Goal: Transaction & Acquisition: Purchase product/service

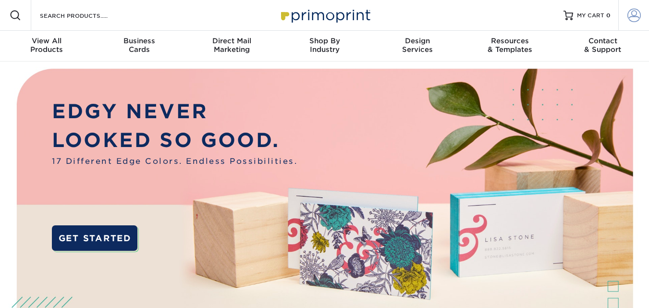
click at [634, 18] on span at bounding box center [633, 15] width 13 height 13
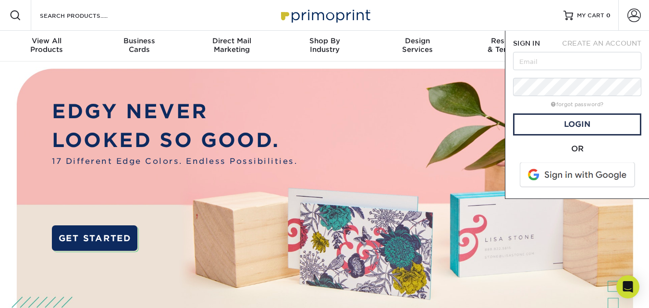
click at [573, 174] on span at bounding box center [578, 174] width 122 height 25
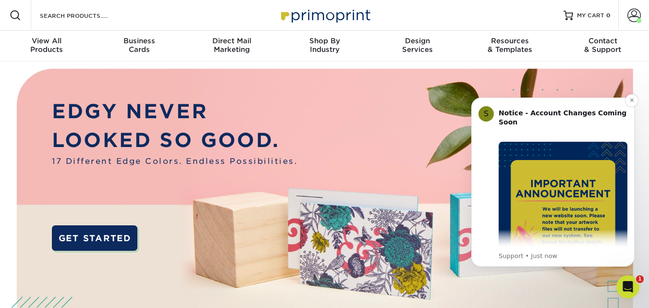
drag, startPoint x: 631, startPoint y: 137, endPoint x: 630, endPoint y: 168, distance: 31.7
click at [630, 168] on div "S Notice - Account Changes Coming Soon ​ Past Order Files Will Not Transfer: Wh…" at bounding box center [552, 181] width 163 height 169
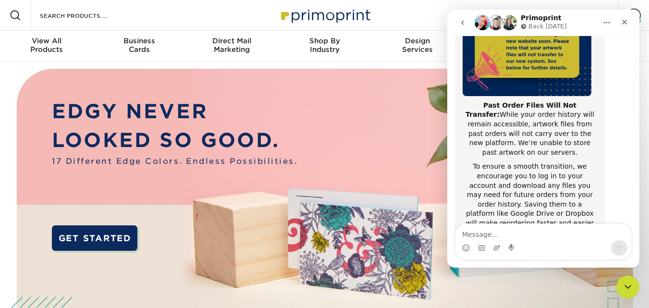
scroll to position [232, 0]
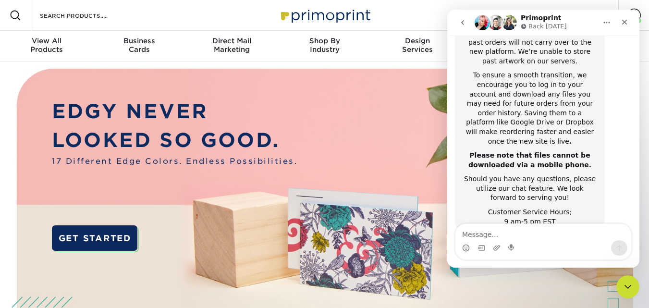
click at [628, 62] on div "Notice - Account Changes Coming Soon ​ Past Order Files Will Not Transfer: Whil…" at bounding box center [543, 37] width 192 height 432
click at [625, 23] on icon "Close" at bounding box center [624, 22] width 5 height 5
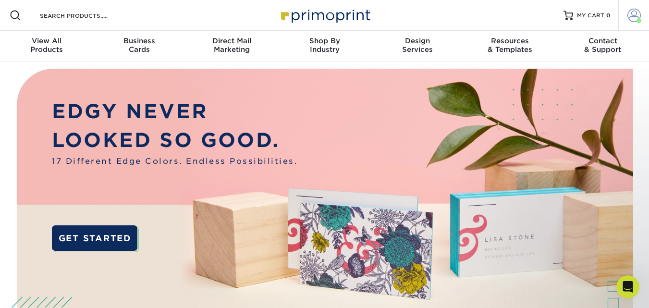
click at [628, 12] on span at bounding box center [633, 15] width 13 height 13
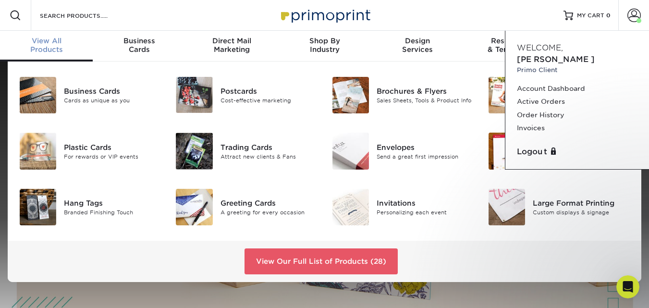
click at [45, 44] on span "View All" at bounding box center [46, 40] width 93 height 9
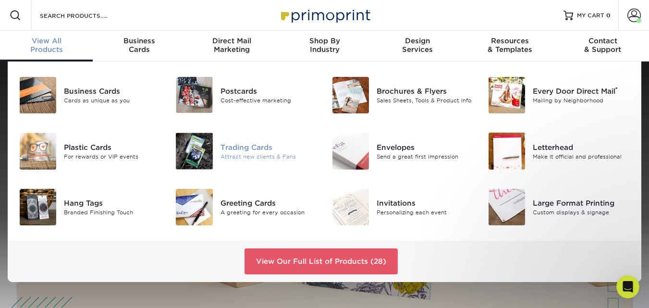
click at [241, 154] on div "Attract new clients & Fans" at bounding box center [268, 156] width 97 height 8
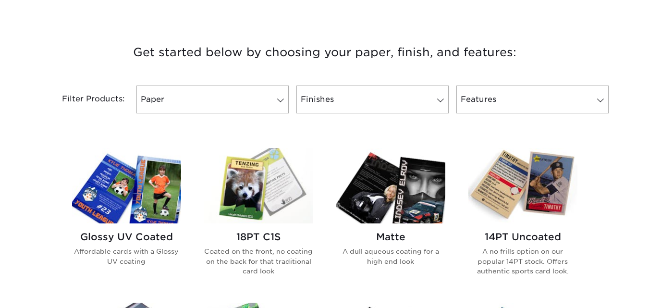
scroll to position [366, 0]
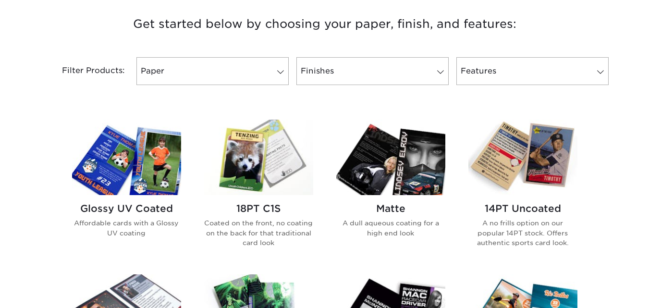
drag, startPoint x: 652, startPoint y: 21, endPoint x: 651, endPoint y: 84, distance: 63.9
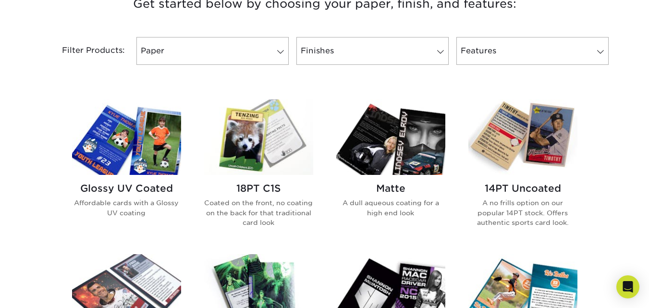
click at [127, 157] on img at bounding box center [126, 136] width 109 height 75
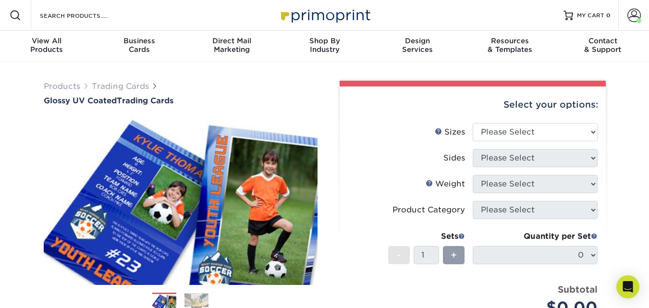
click at [598, 133] on div "Select your options: Sizes Help Sizes Please Select 2.5" x 3.5" Sides Please Se…" at bounding box center [472, 260] width 266 height 348
click at [590, 132] on select "Please Select 2.5" x 3.5"" at bounding box center [534, 132] width 125 height 18
select select "2.50x3.50"
click at [472, 123] on select "Please Select 2.5" x 3.5"" at bounding box center [534, 132] width 125 height 18
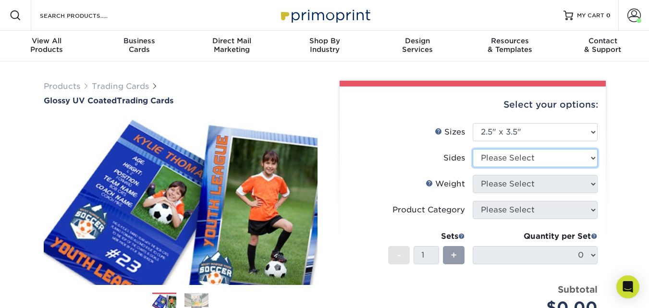
click at [591, 157] on select "Please Select Print Both Sides Print Front Only" at bounding box center [534, 158] width 125 height 18
select select "13abbda7-1d64-4f25-8bb2-c179b224825d"
click at [472, 149] on select "Please Select Print Both Sides Print Front Only" at bounding box center [534, 158] width 125 height 18
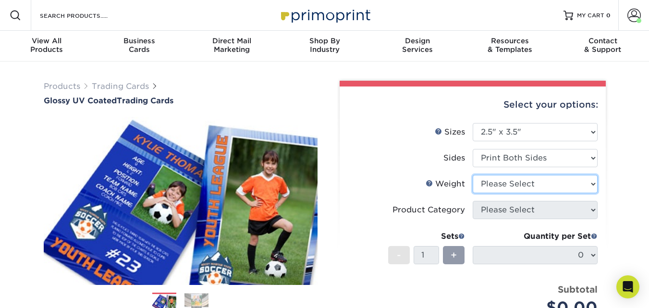
click at [592, 184] on select "Please Select 16PT 14PT 18PT C1S" at bounding box center [534, 184] width 125 height 18
select select "16PT"
click at [472, 175] on select "Please Select 16PT 14PT 18PT C1S" at bounding box center [534, 184] width 125 height 18
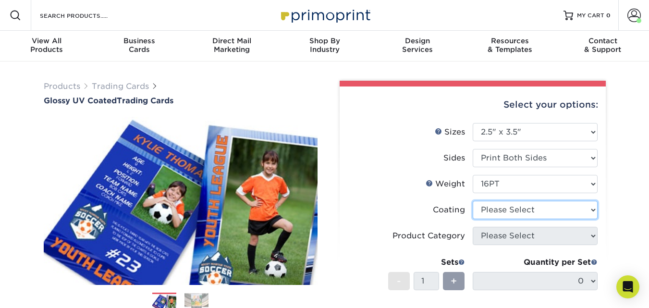
click at [593, 209] on select at bounding box center [534, 210] width 125 height 18
select select "ae367451-b2b8-45df-a344-0f05b6a12993"
click at [472, 201] on select at bounding box center [534, 210] width 125 height 18
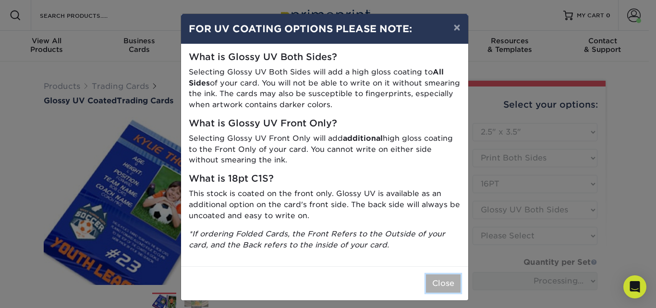
click at [437, 286] on button "Close" at bounding box center [443, 283] width 35 height 18
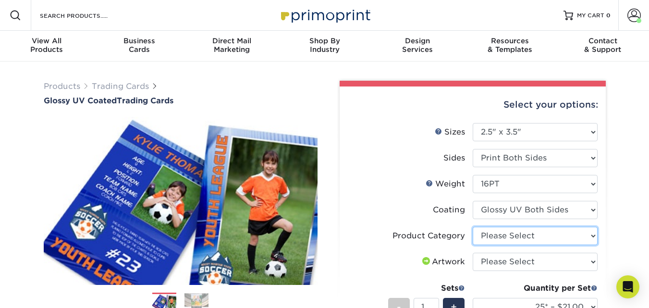
click at [595, 240] on select "Please Select Trading Cards" at bounding box center [534, 236] width 125 height 18
select select "c2f9bce9-36c2-409d-b101-c29d9d031e18"
click at [472, 227] on select "Please Select Trading Cards" at bounding box center [534, 236] width 125 height 18
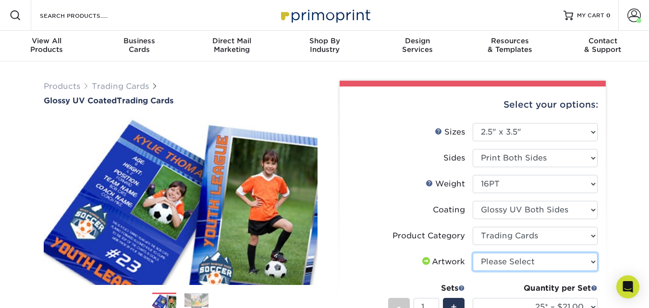
drag, startPoint x: 594, startPoint y: 260, endPoint x: 548, endPoint y: 231, distance: 54.2
click at [548, 231] on ul "Sizes Help Sizes Please Select 2.5" x 3.5" Sides Please Select 16PT 14PT" at bounding box center [472, 269] width 251 height 292
select select "upload"
click at [472, 252] on select "Please Select I will upload files I need a design - $100" at bounding box center [534, 261] width 125 height 18
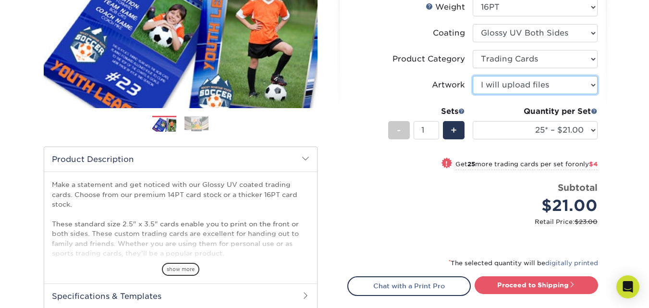
scroll to position [194, 0]
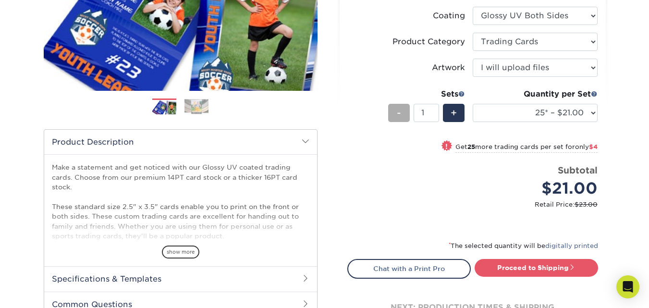
click at [400, 112] on span "-" at bounding box center [399, 113] width 4 height 14
click at [450, 113] on div "+" at bounding box center [454, 113] width 22 height 18
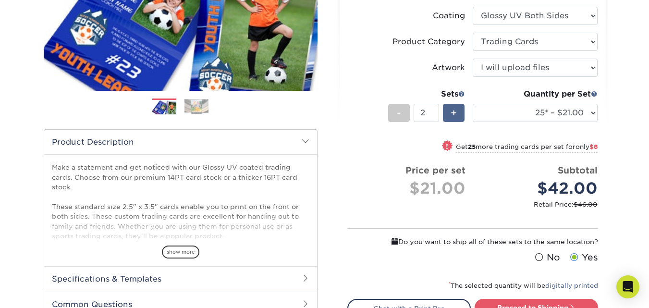
click at [450, 113] on div "+" at bounding box center [454, 113] width 22 height 18
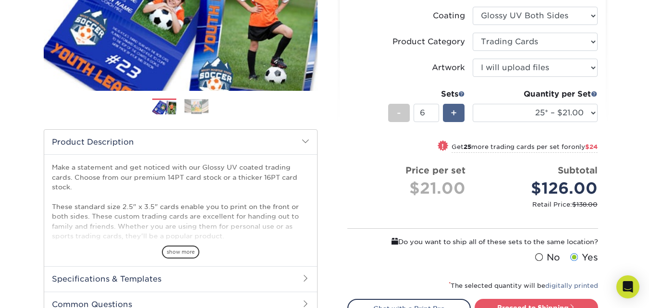
type input "7"
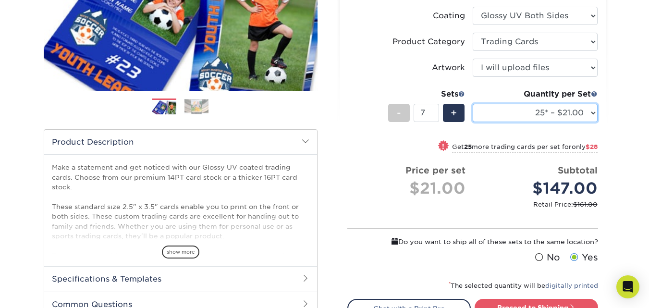
click at [594, 115] on select "25* – $21.00 50* – $25.00 75* – $31.00 100* – $34.00 250* – $44.00 500 – $53.00…" at bounding box center [534, 113] width 125 height 18
click at [593, 111] on select "25* – $21.00 50* – $25.00 75* – $31.00 100* – $34.00 250* – $44.00 500 – $53.00…" at bounding box center [534, 113] width 125 height 18
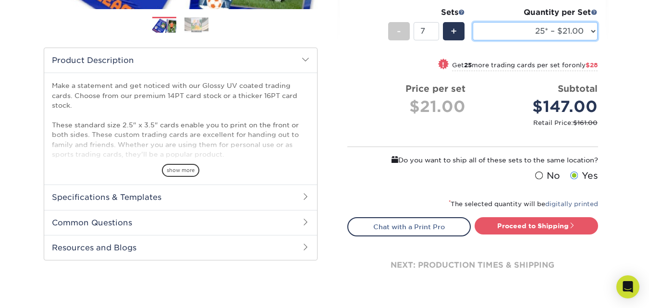
scroll to position [277, 0]
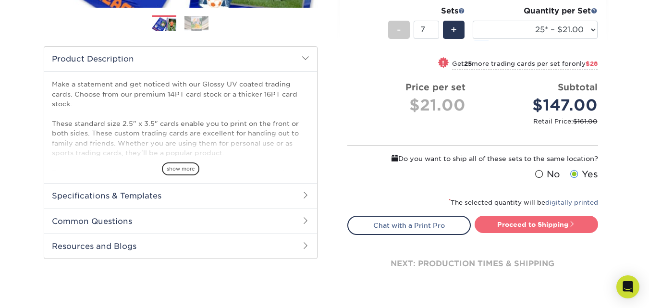
click at [528, 224] on link "Proceed to Shipping" at bounding box center [535, 224] width 123 height 17
type input "Set 1"
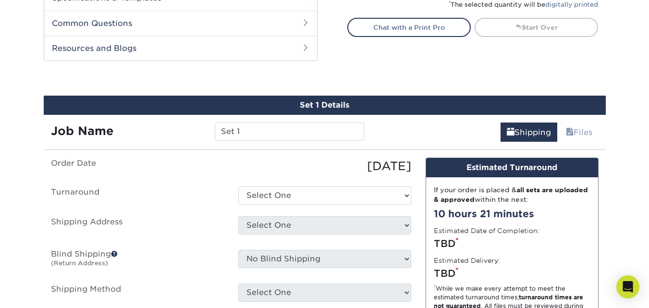
scroll to position [518, 0]
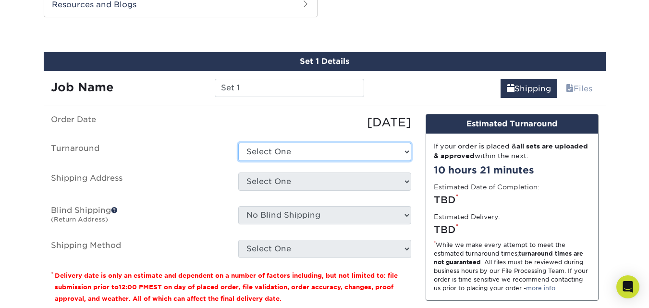
click at [405, 155] on select "Select One 2-4 Business Days 2 Day Next Business Day" at bounding box center [324, 152] width 173 height 18
select select "ef1172ad-6318-4692-b71b-0c3b021d6cc2"
click at [238, 143] on select "Select One 2-4 Business Days 2 Day Next Business Day" at bounding box center [324, 152] width 173 height 18
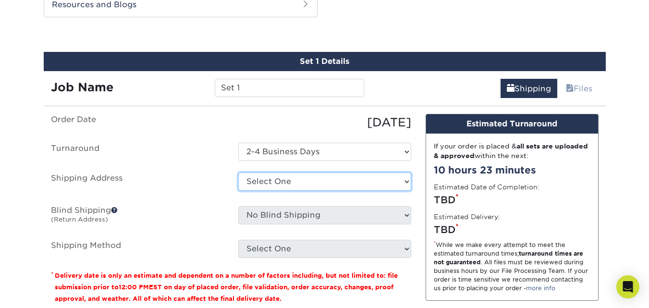
click at [406, 180] on select "Select One Top pets + Add New Address" at bounding box center [324, 181] width 173 height 18
select select "225458"
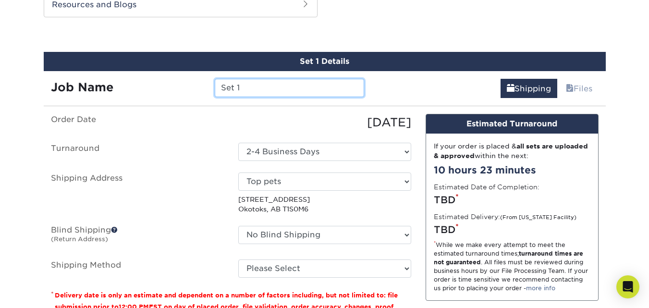
click at [259, 88] on input "Set 1" at bounding box center [289, 88] width 149 height 18
type input "S"
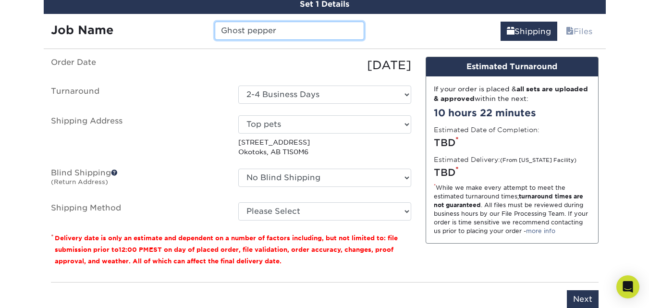
scroll to position [570, 0]
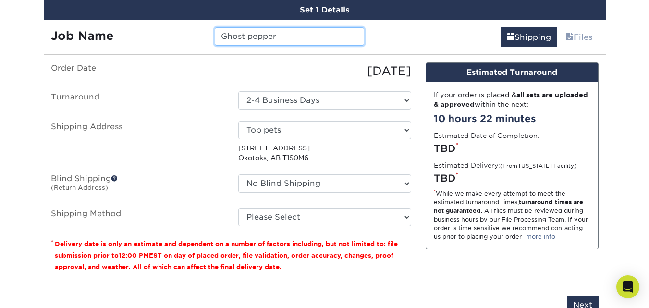
type input "Ghost pepper"
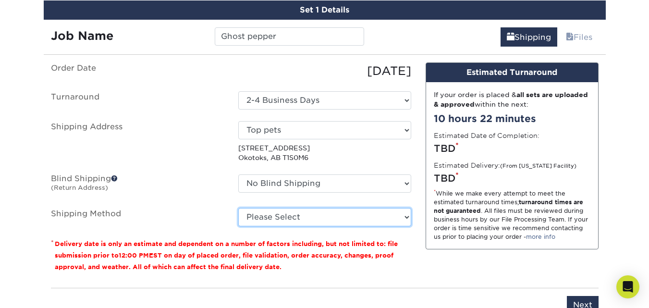
click at [405, 218] on select "Please Select Standard (+$40.36) Worldwide Expedited (+$50.25) Saver (+$54.64)" at bounding box center [324, 217] width 173 height 18
select select "65"
click at [238, 208] on select "Please Select Standard (+$40.36) Worldwide Expedited (+$50.25) Saver (+$54.64)" at bounding box center [324, 217] width 173 height 18
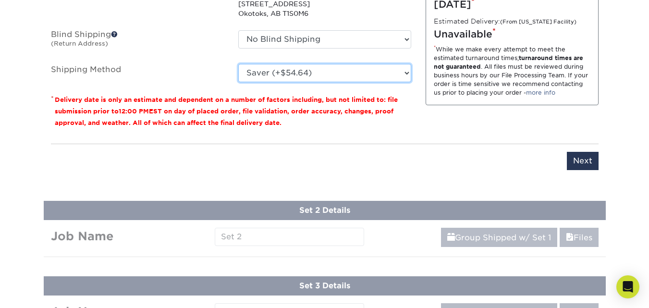
scroll to position [722, 0]
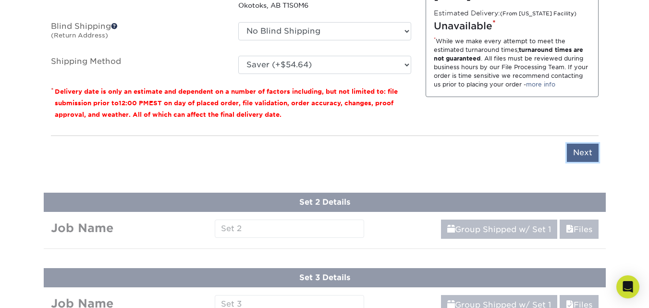
click at [584, 154] on input "Next" at bounding box center [582, 153] width 32 height 18
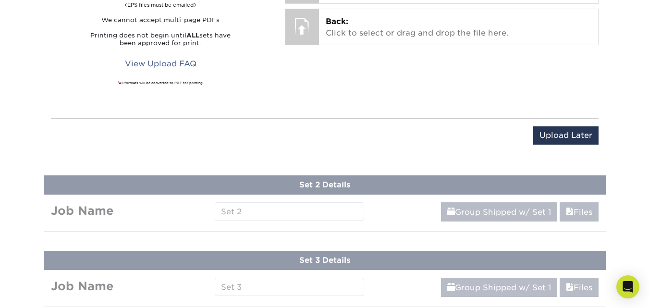
scroll to position [601, 0]
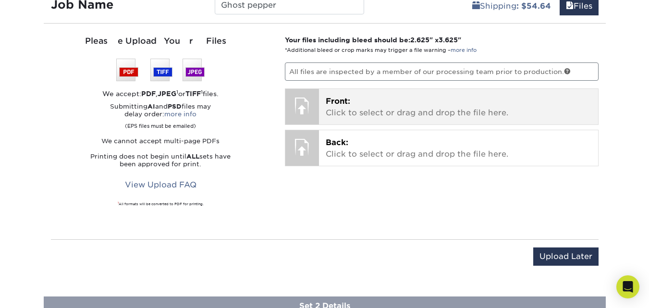
click at [388, 113] on p "Front: Click to select or drag and drop the file here." at bounding box center [457, 107] width 265 height 23
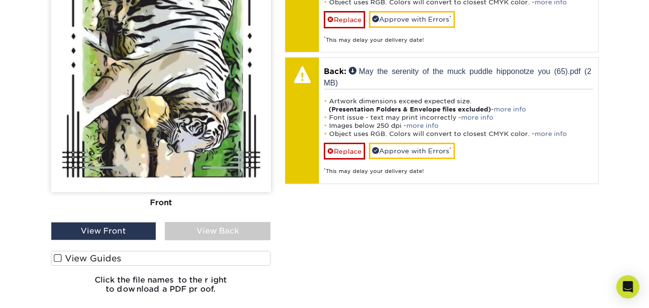
scroll to position [759, 0]
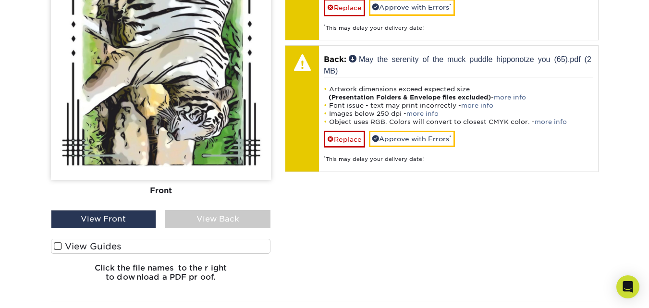
click at [60, 245] on span at bounding box center [58, 245] width 8 height 9
click at [0, 0] on input "View Guides" at bounding box center [0, 0] width 0 height 0
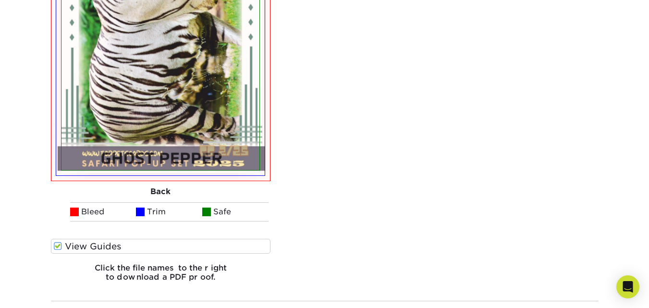
scroll to position [1089, 0]
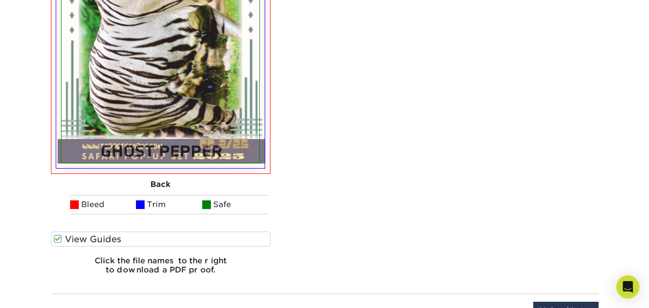
click at [58, 238] on span at bounding box center [58, 238] width 8 height 9
click at [0, 0] on input "View Guides" at bounding box center [0, 0] width 0 height 0
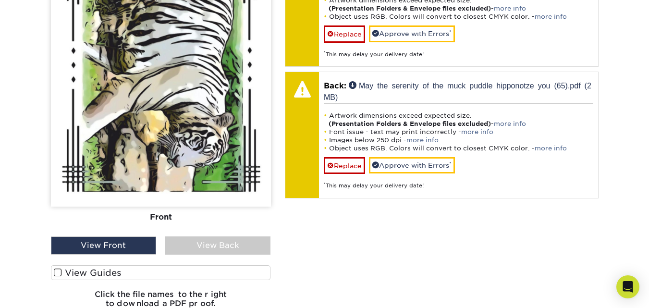
scroll to position [745, 0]
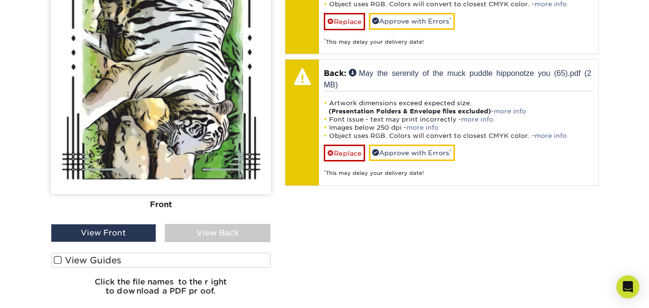
click at [58, 260] on span at bounding box center [58, 259] width 8 height 9
click at [0, 0] on input "View Guides" at bounding box center [0, 0] width 0 height 0
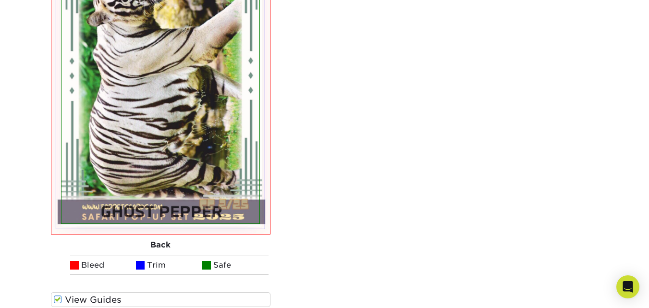
scroll to position [1039, 0]
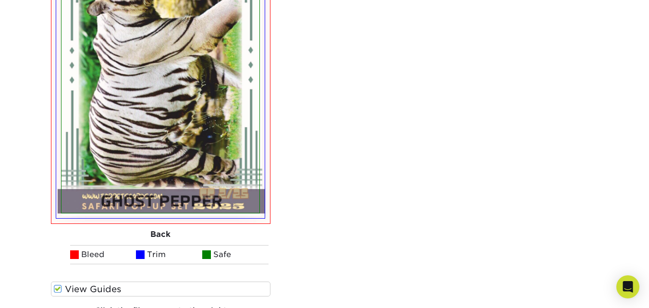
click at [58, 288] on span at bounding box center [58, 288] width 8 height 9
click at [0, 0] on input "View Guides" at bounding box center [0, 0] width 0 height 0
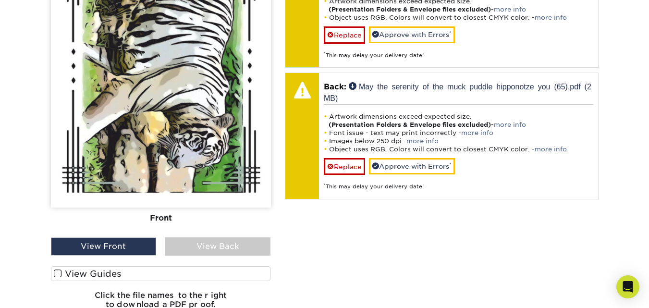
scroll to position [717, 0]
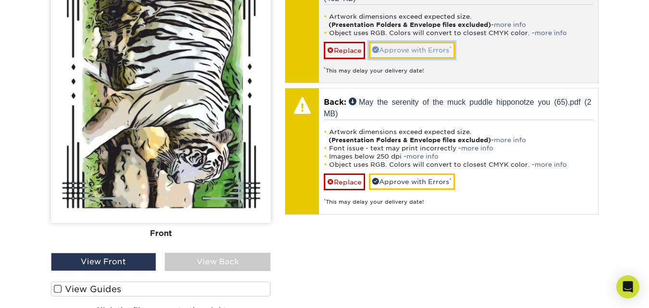
click at [421, 48] on link "Approve with Errors *" at bounding box center [412, 50] width 86 height 16
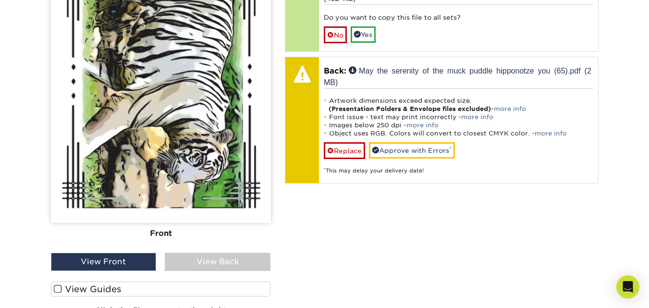
scroll to position [622, 0]
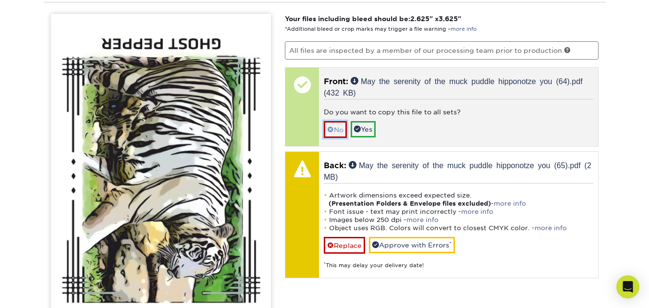
click at [335, 123] on link "No" at bounding box center [335, 129] width 23 height 17
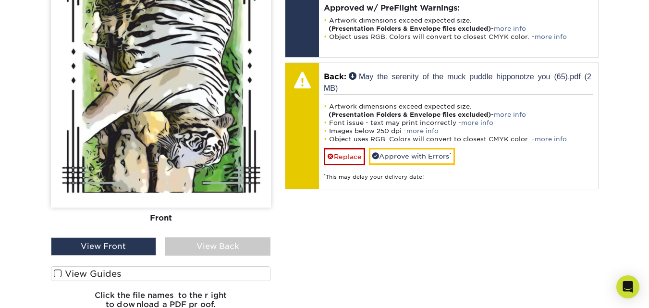
scroll to position [738, 0]
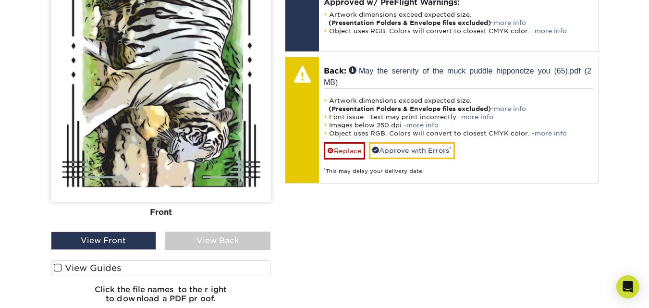
click at [192, 242] on div "View Back" at bounding box center [218, 240] width 106 height 18
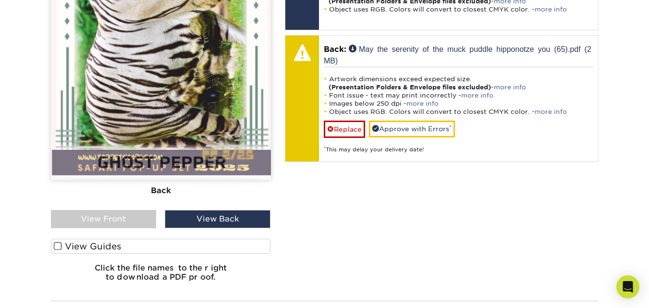
scroll to position [766, 0]
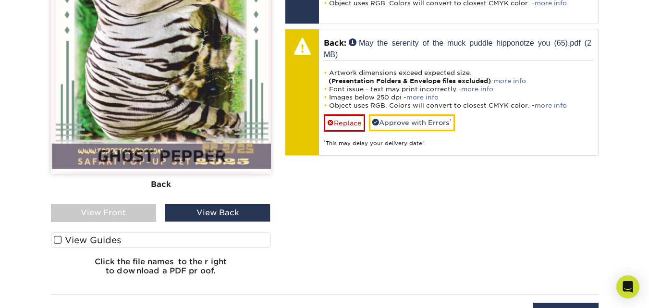
click at [120, 208] on div "View Front" at bounding box center [104, 213] width 106 height 18
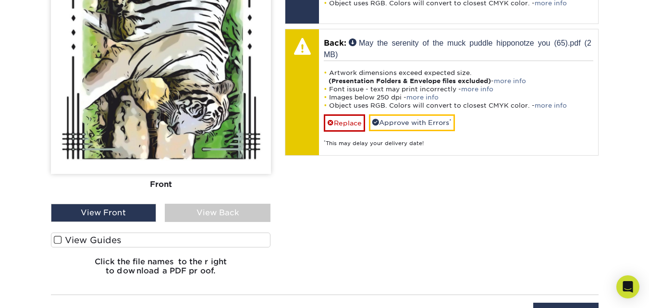
click at [183, 209] on div "View Back" at bounding box center [218, 213] width 106 height 18
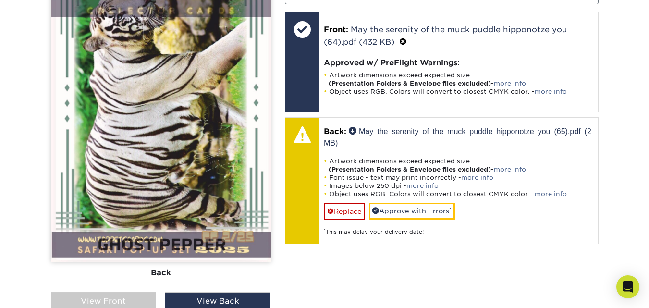
scroll to position [820, 0]
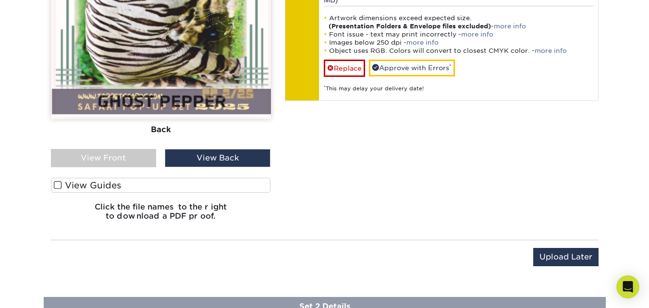
click at [109, 159] on div "View Front" at bounding box center [104, 158] width 106 height 18
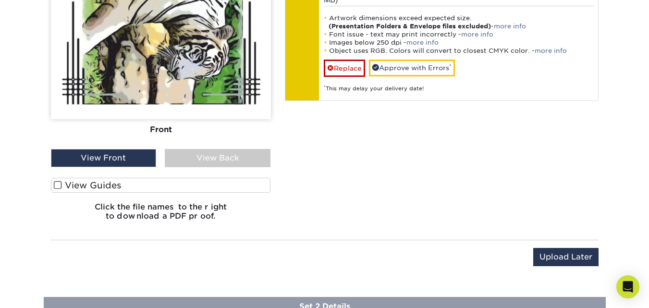
click at [199, 157] on div "View Back" at bounding box center [218, 158] width 106 height 18
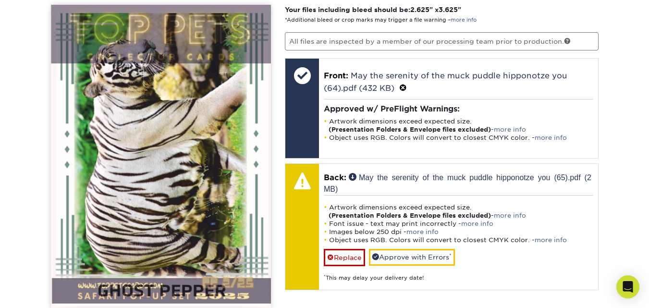
scroll to position [640, 0]
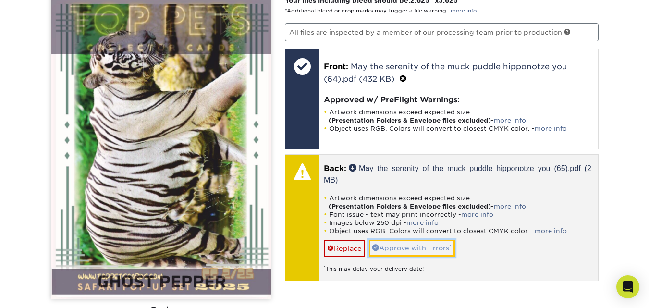
click at [404, 248] on link "Approve with Errors *" at bounding box center [412, 248] width 86 height 16
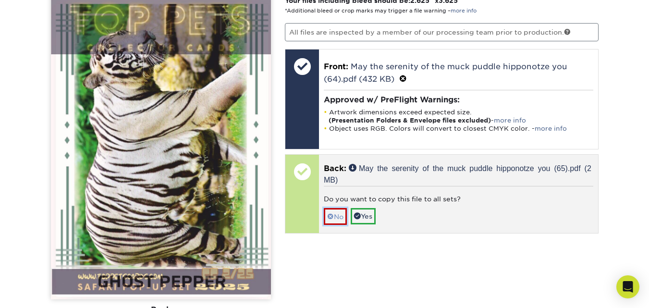
click at [336, 215] on link "No" at bounding box center [335, 216] width 23 height 17
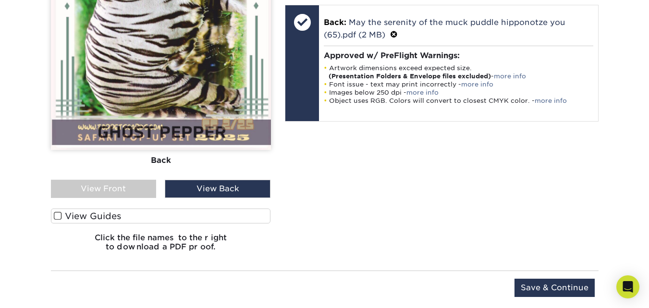
scroll to position [872, 0]
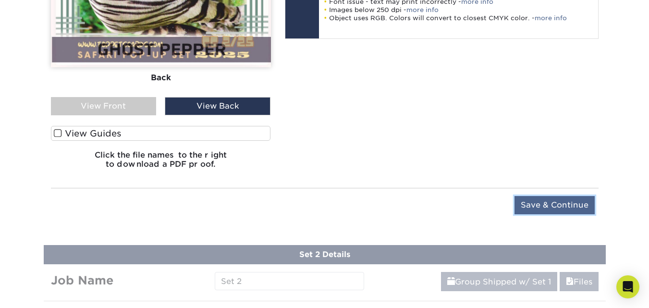
click at [552, 205] on input "Save & Continue" at bounding box center [554, 205] width 80 height 18
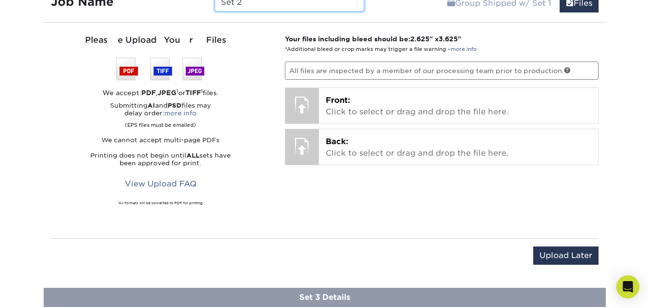
scroll to position [675, 0]
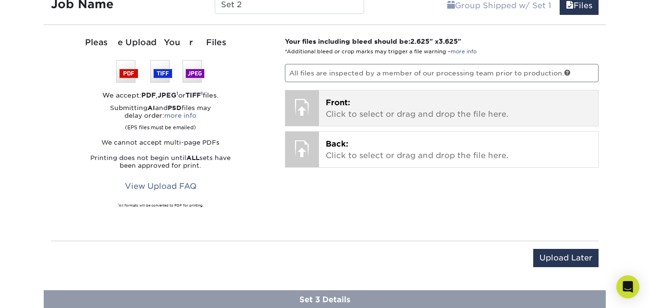
click at [391, 105] on p "Front: Click to select or drag and drop the file here." at bounding box center [457, 108] width 265 height 23
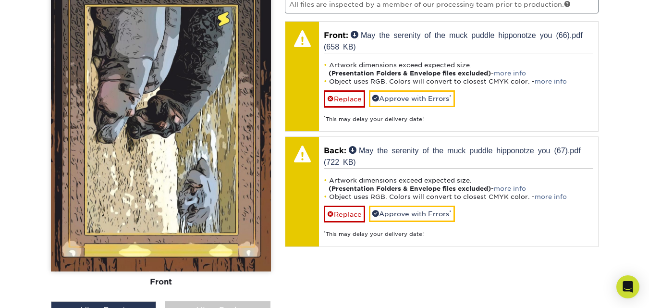
scroll to position [709, 0]
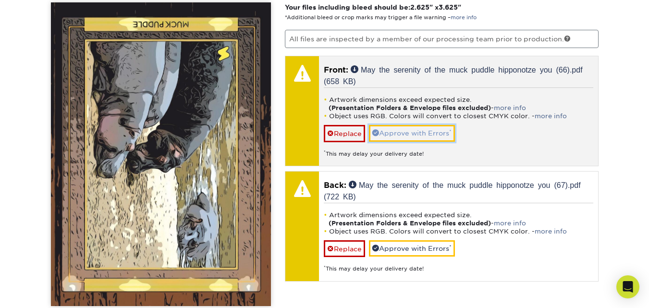
click at [428, 129] on link "Approve with Errors *" at bounding box center [412, 133] width 86 height 16
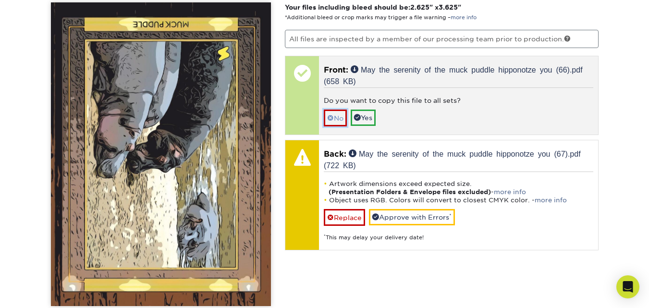
click at [341, 118] on link "No" at bounding box center [335, 117] width 23 height 17
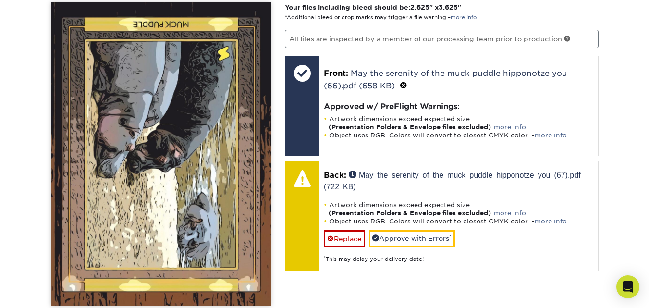
scroll to position [978, 0]
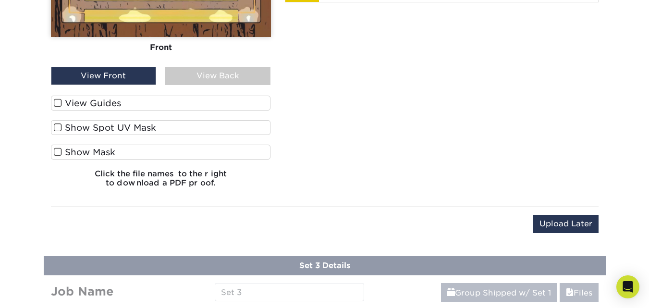
click at [60, 102] on span at bounding box center [58, 102] width 8 height 9
click at [0, 0] on input "View Guides" at bounding box center [0, 0] width 0 height 0
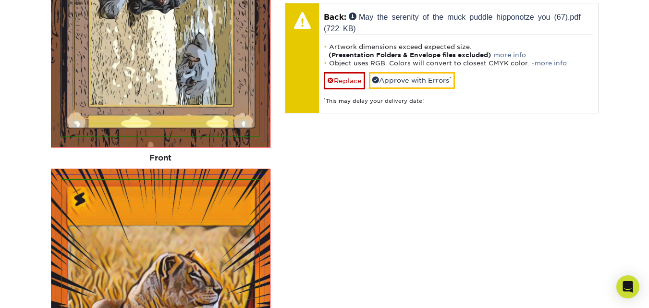
scroll to position [856, 0]
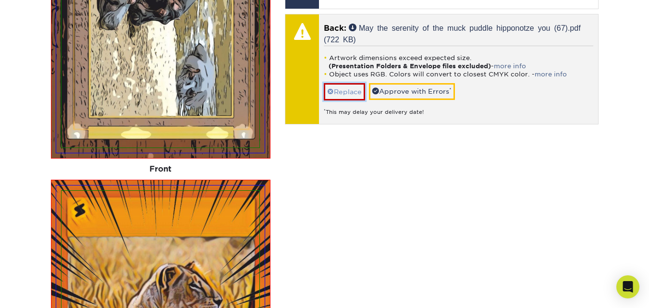
click at [343, 94] on link "Replace" at bounding box center [344, 91] width 41 height 17
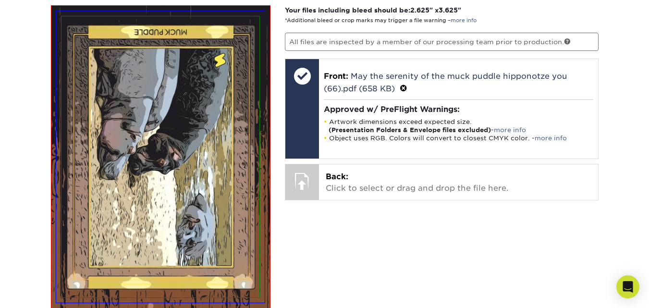
scroll to position [757, 0]
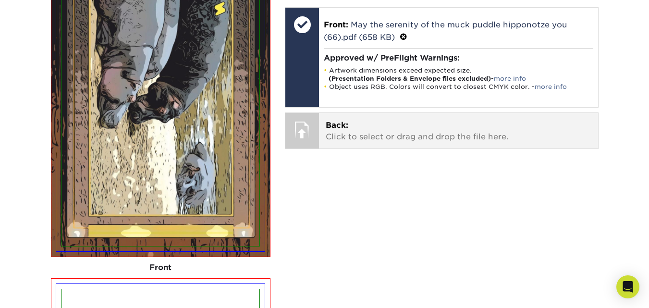
click at [405, 131] on p "Back: Click to select or drag and drop the file here." at bounding box center [457, 131] width 265 height 23
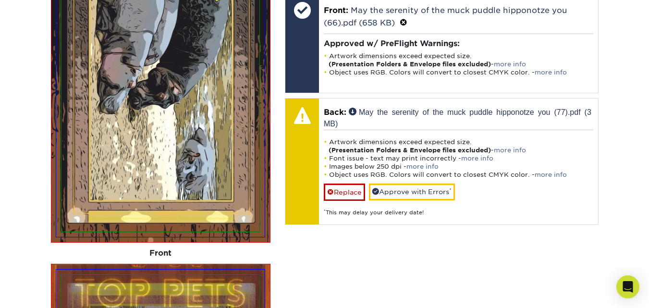
scroll to position [750, 0]
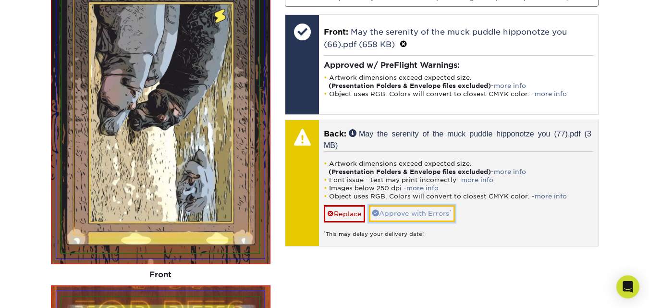
click at [397, 211] on link "Approve with Errors *" at bounding box center [412, 213] width 86 height 16
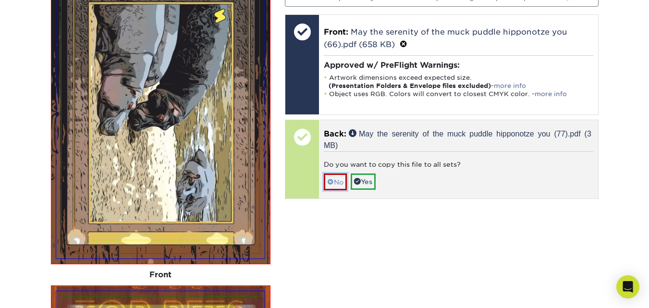
click at [338, 179] on link "No" at bounding box center [335, 181] width 23 height 17
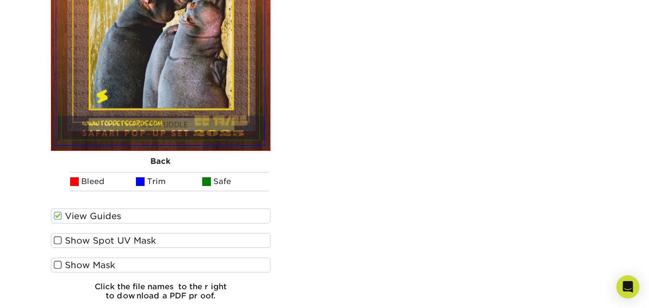
scroll to position [1206, 0]
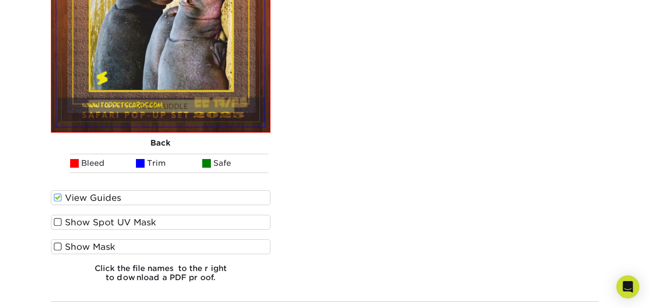
click at [60, 197] on span at bounding box center [58, 197] width 8 height 9
click at [0, 0] on input "View Guides" at bounding box center [0, 0] width 0 height 0
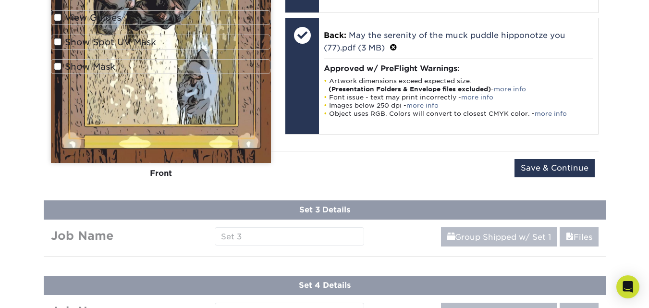
scroll to position [666, 0]
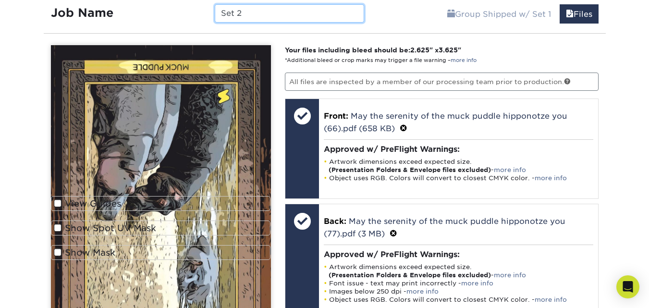
click at [250, 17] on input "Set 2" at bounding box center [289, 13] width 149 height 18
type input "S"
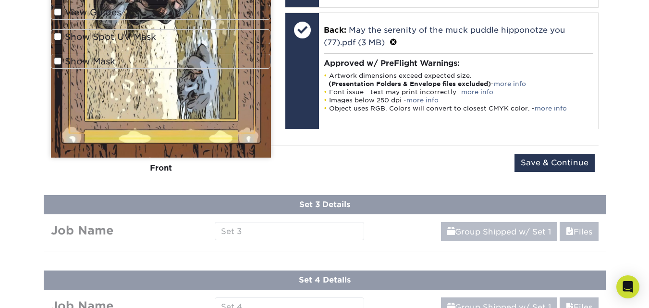
scroll to position [860, 0]
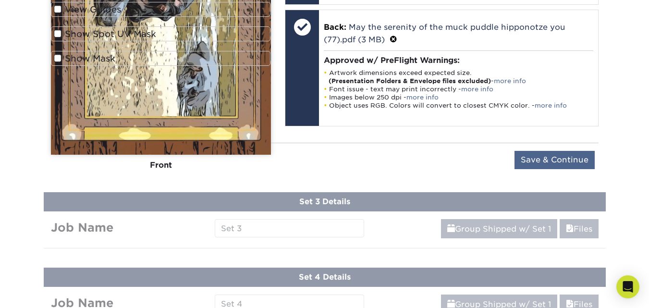
type input "Muck puddle"
click at [548, 159] on input "Save & Continue" at bounding box center [554, 160] width 80 height 18
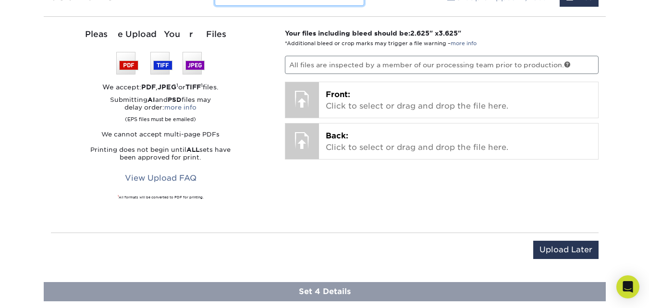
scroll to position [748, 0]
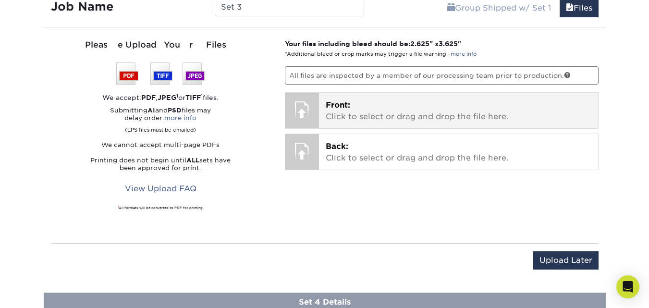
click at [404, 99] on div "Front: Click to select or drag and drop the file here. Choose file" at bounding box center [458, 111] width 279 height 36
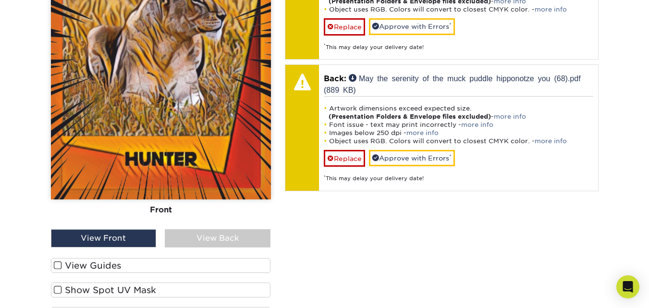
scroll to position [897, 0]
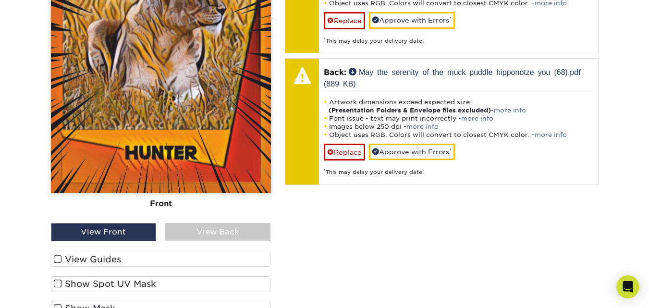
click at [215, 235] on div "View Back" at bounding box center [218, 232] width 106 height 18
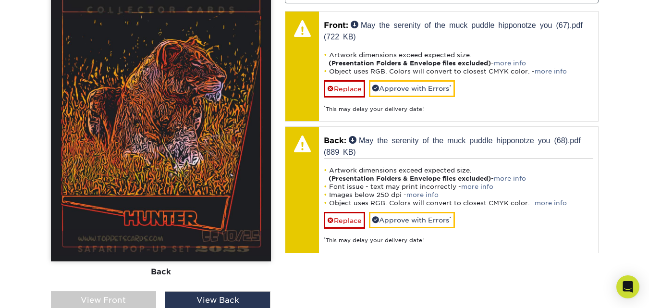
scroll to position [794, 0]
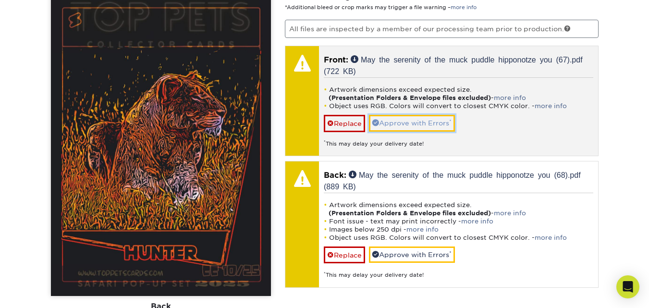
click at [436, 123] on link "Approve with Errors *" at bounding box center [412, 123] width 86 height 16
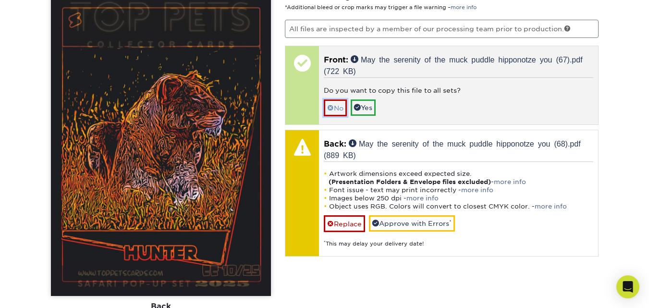
click at [341, 107] on link "No" at bounding box center [335, 107] width 23 height 17
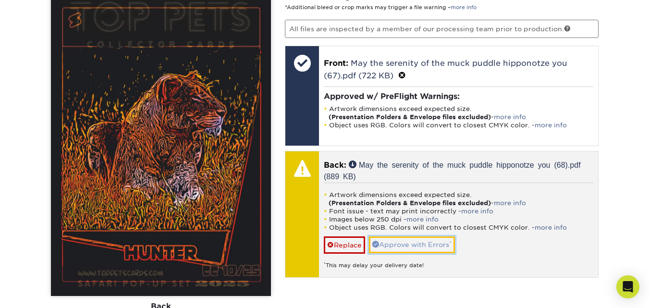
click at [393, 247] on link "Approve with Errors *" at bounding box center [412, 244] width 86 height 16
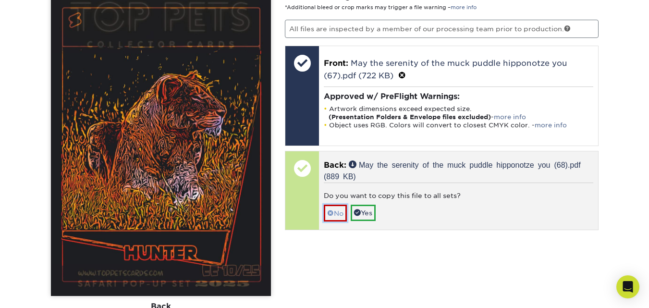
click at [338, 213] on link "No" at bounding box center [335, 212] width 23 height 17
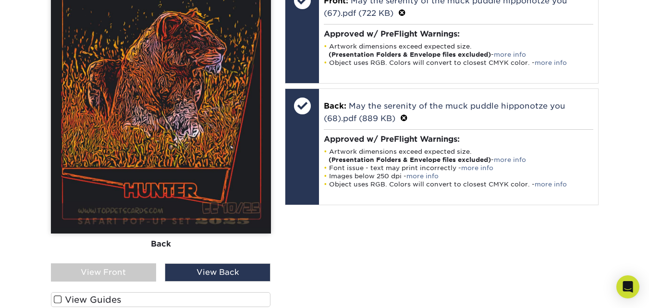
scroll to position [851, 0]
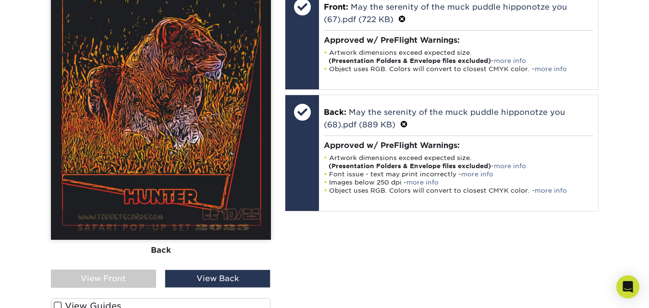
click at [58, 304] on span at bounding box center [58, 305] width 8 height 9
click at [0, 0] on input "View Guides" at bounding box center [0, 0] width 0 height 0
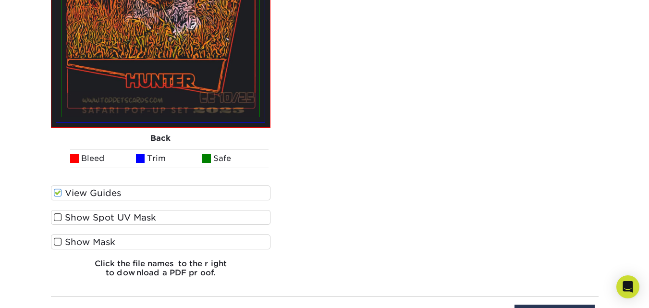
scroll to position [1312, 0]
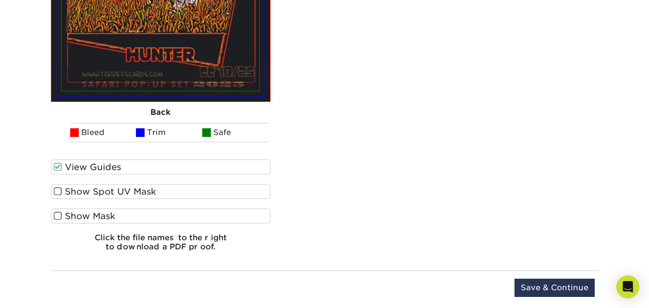
click at [58, 168] on span at bounding box center [58, 166] width 8 height 9
click at [0, 0] on input "View Guides" at bounding box center [0, 0] width 0 height 0
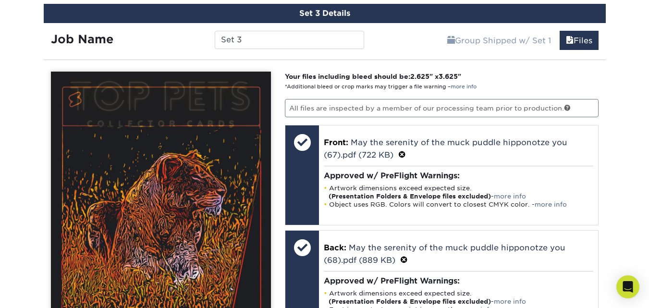
scroll to position [709, 0]
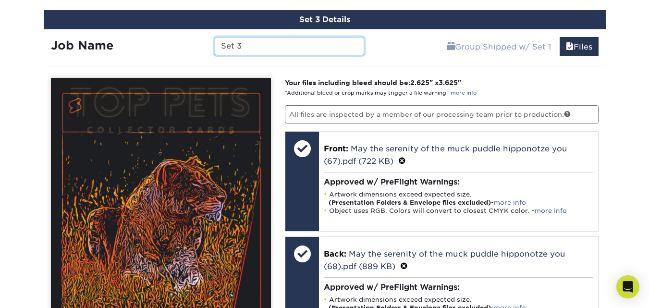
click at [257, 45] on input "Set 3" at bounding box center [289, 46] width 149 height 18
type input "S"
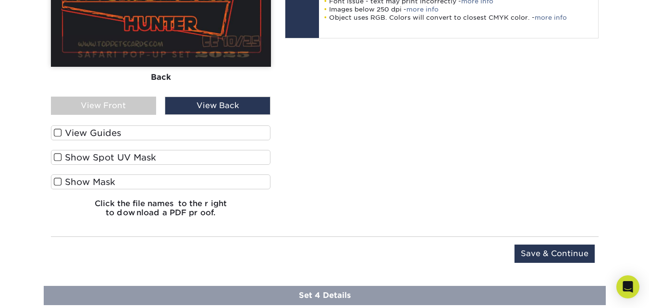
scroll to position [1033, 0]
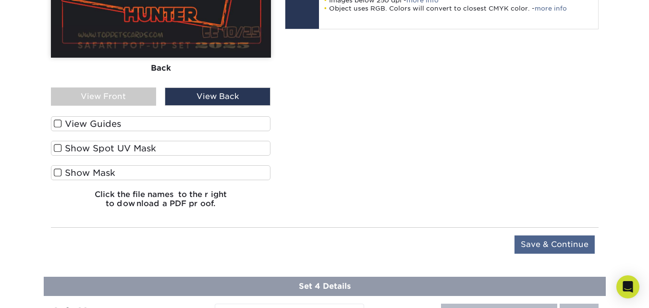
type input "Hunter"
click at [556, 244] on input "Save & Continue" at bounding box center [554, 244] width 80 height 18
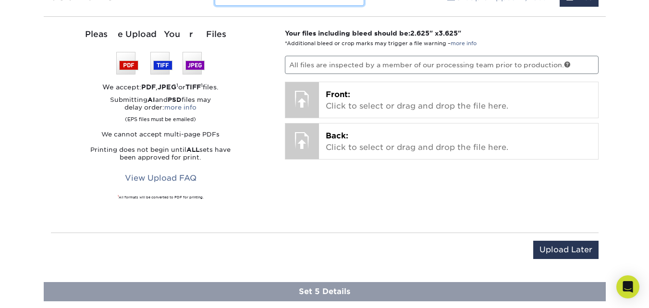
scroll to position [820, 0]
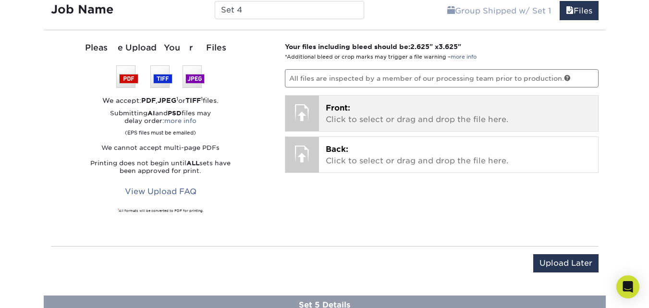
click at [399, 111] on p "Front: Click to select or drag and drop the file here." at bounding box center [457, 113] width 265 height 23
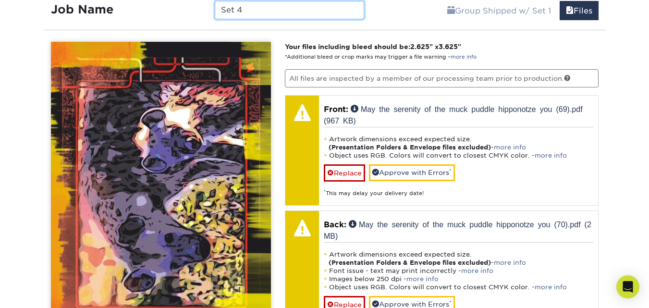
click at [274, 13] on input "Set 4" at bounding box center [289, 10] width 149 height 18
type input "S"
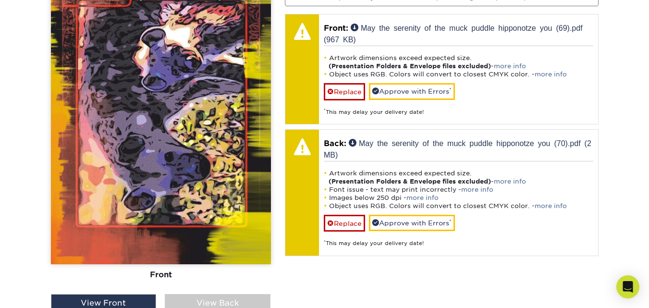
scroll to position [864, 0]
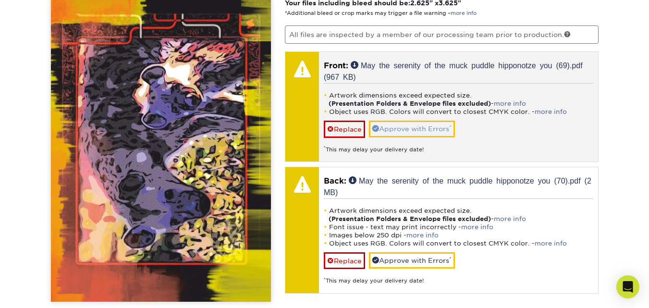
type input "Hyena"
click at [429, 132] on link "Approve with Errors *" at bounding box center [412, 128] width 86 height 16
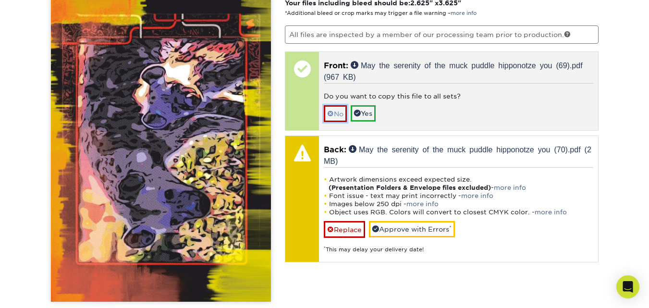
click at [340, 114] on link "No" at bounding box center [335, 113] width 23 height 17
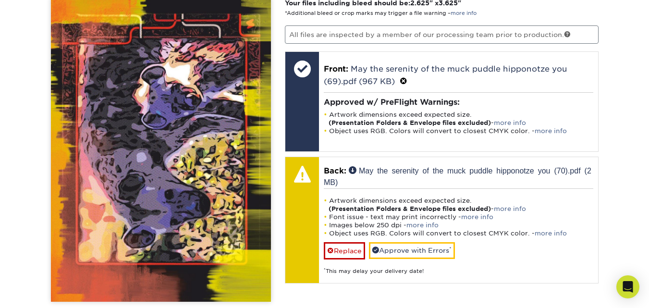
scroll to position [992, 0]
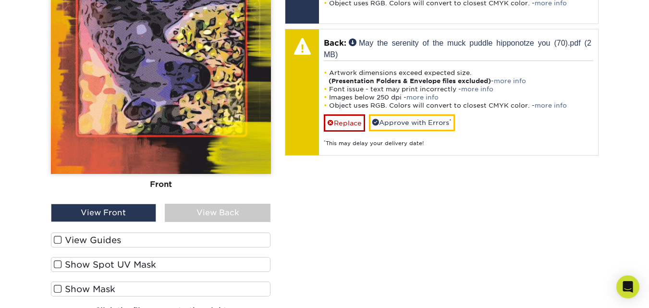
click at [60, 242] on span at bounding box center [58, 239] width 8 height 9
click at [0, 0] on input "View Guides" at bounding box center [0, 0] width 0 height 0
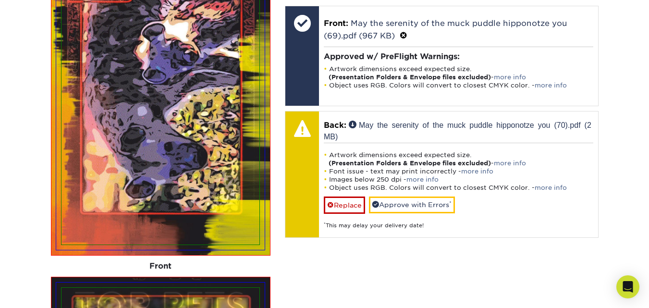
scroll to position [877, 0]
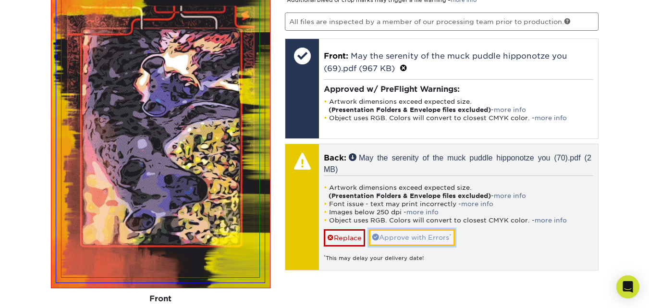
click at [425, 238] on link "Approve with Errors *" at bounding box center [412, 237] width 86 height 16
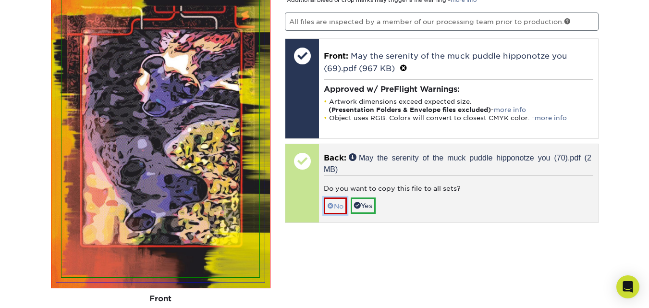
click at [342, 204] on link "No" at bounding box center [335, 205] width 23 height 17
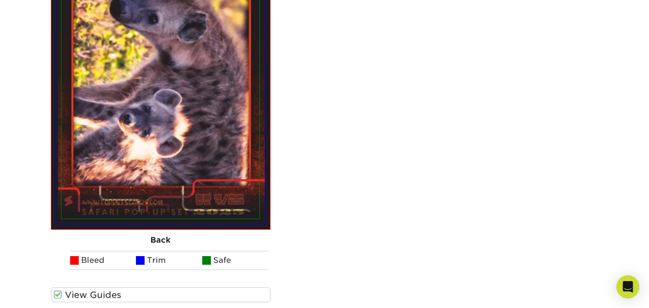
scroll to position [1304, 0]
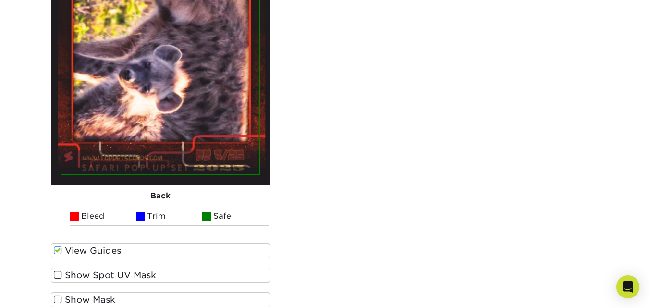
click at [57, 252] on span at bounding box center [58, 250] width 8 height 9
click at [0, 0] on input "View Guides" at bounding box center [0, 0] width 0 height 0
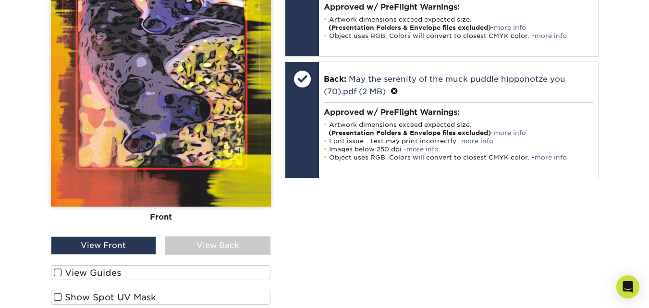
scroll to position [953, 0]
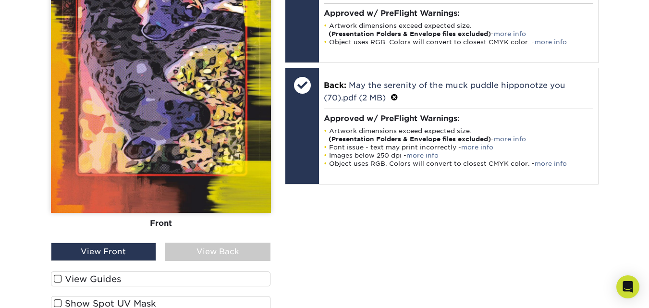
click at [58, 280] on span at bounding box center [58, 278] width 8 height 9
click at [0, 0] on input "View Guides" at bounding box center [0, 0] width 0 height 0
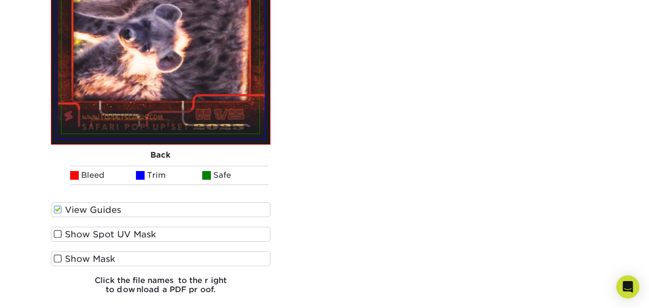
scroll to position [1359, 0]
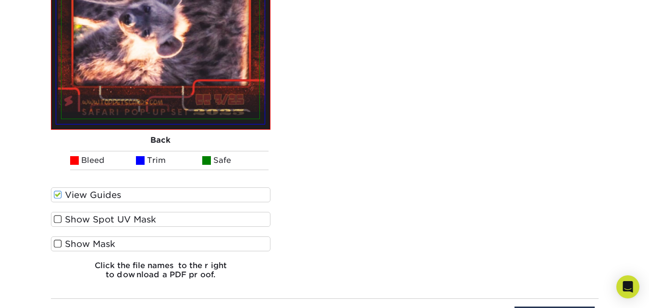
click at [60, 193] on span at bounding box center [58, 194] width 8 height 9
click at [0, 0] on input "View Guides" at bounding box center [0, 0] width 0 height 0
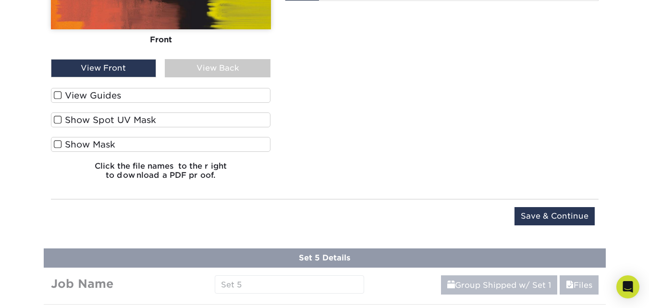
scroll to position [1133, 0]
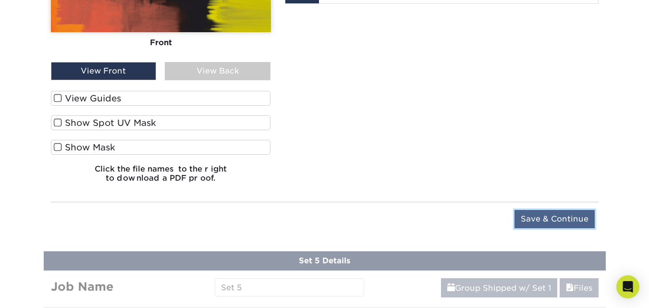
click at [557, 217] on input "Save & Continue" at bounding box center [554, 219] width 80 height 18
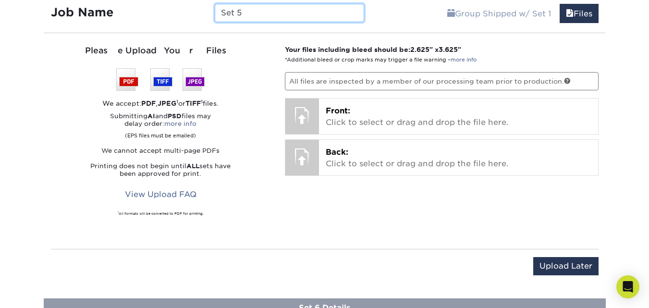
scroll to position [896, 0]
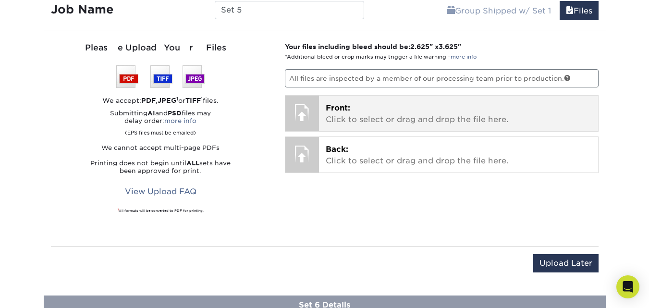
click at [424, 111] on p "Front: Click to select or drag and drop the file here." at bounding box center [457, 113] width 265 height 23
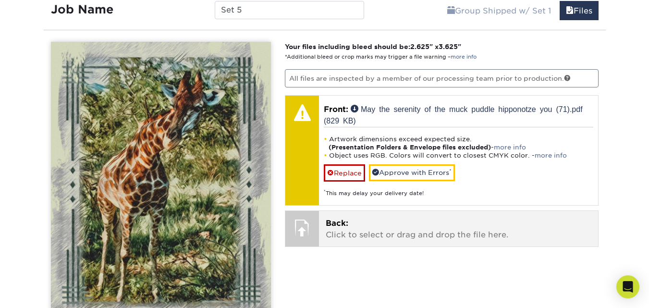
click at [375, 220] on p "Back: Click to select or drag and drop the file here." at bounding box center [457, 228] width 265 height 23
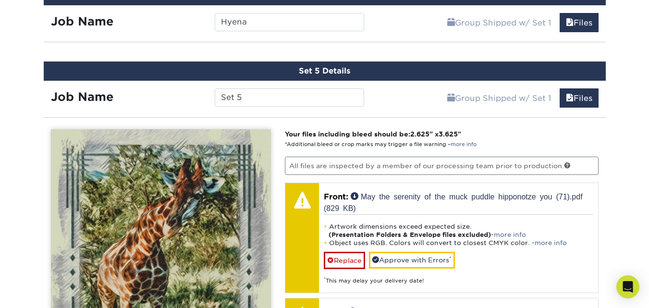
scroll to position [805, 0]
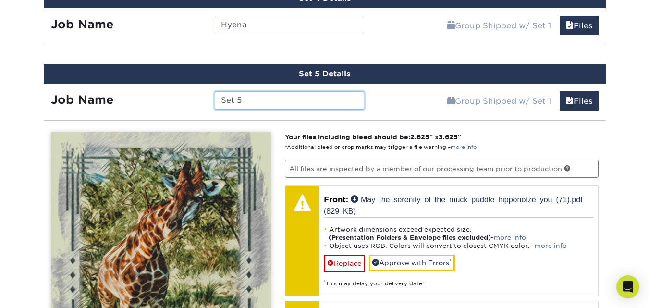
click at [280, 96] on input "Set 5" at bounding box center [289, 100] width 149 height 18
type input "S"
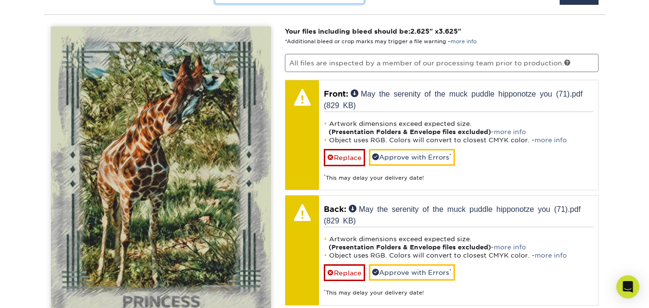
scroll to position [927, 0]
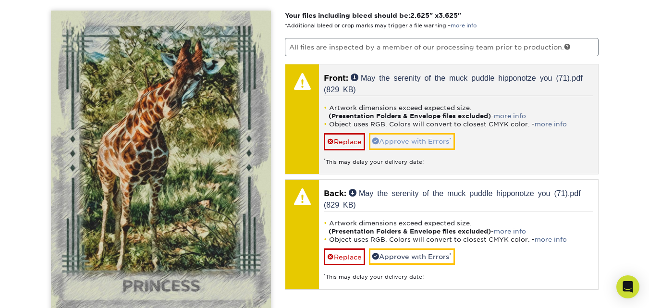
type input "Princess"
click at [418, 140] on link "Approve with Errors *" at bounding box center [412, 141] width 86 height 16
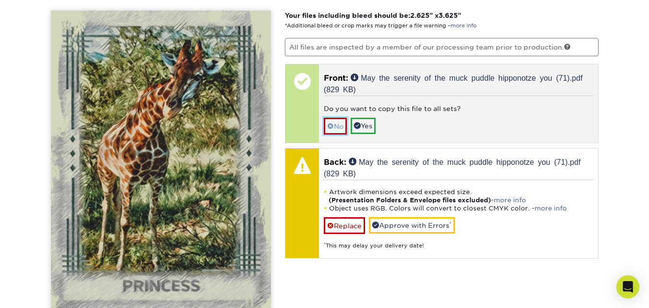
click at [339, 125] on link "No" at bounding box center [335, 126] width 23 height 17
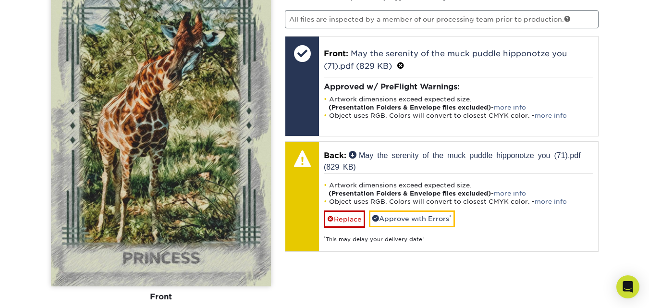
scroll to position [1076, 0]
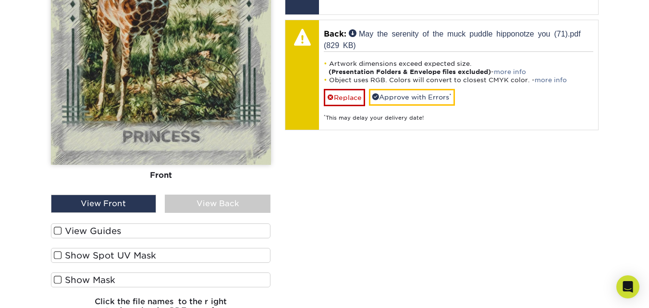
click at [57, 230] on span at bounding box center [58, 230] width 8 height 9
click at [0, 0] on input "View Guides" at bounding box center [0, 0] width 0 height 0
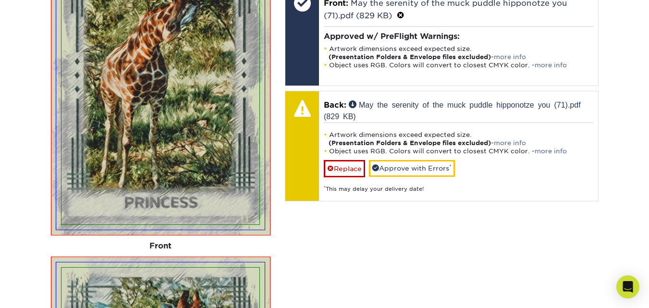
scroll to position [998, 0]
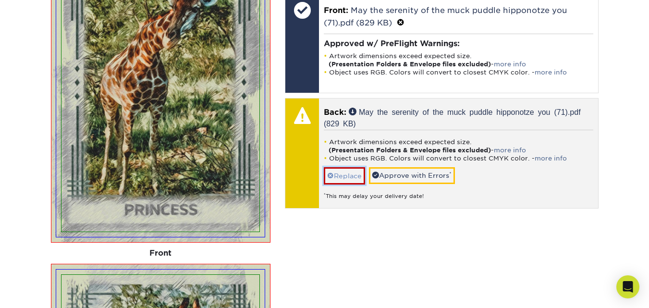
click at [348, 176] on link "Replace" at bounding box center [344, 175] width 41 height 17
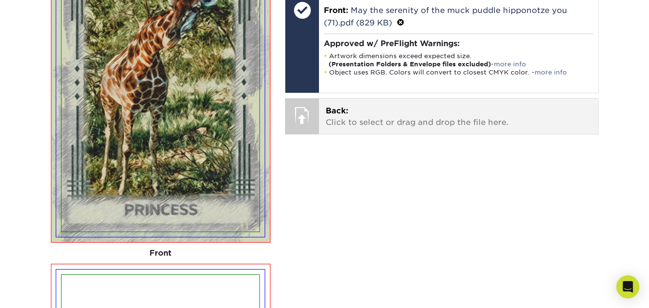
click at [406, 113] on p "Back: Click to select or drag and drop the file here." at bounding box center [457, 116] width 265 height 23
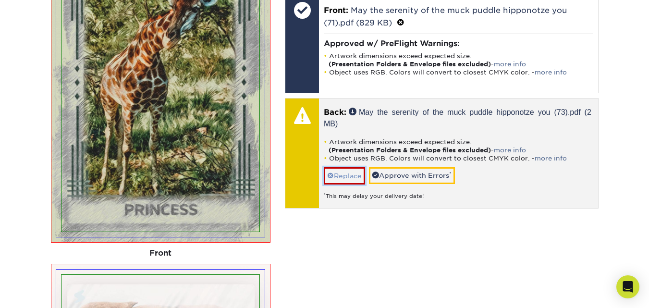
click at [353, 174] on link "Replace" at bounding box center [344, 175] width 41 height 17
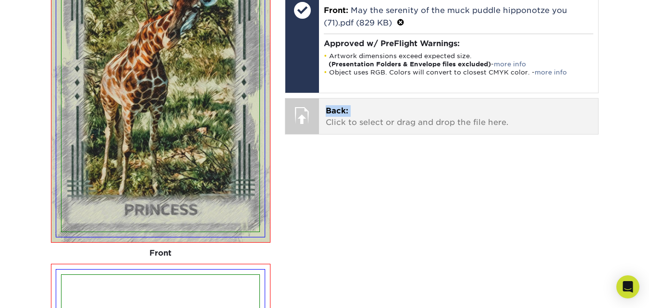
click at [397, 109] on p "Back: Click to select or drag and drop the file here." at bounding box center [457, 116] width 265 height 23
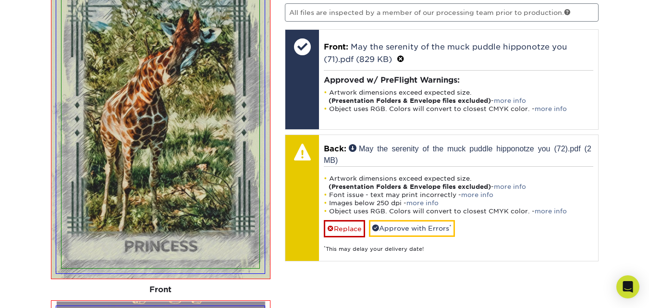
scroll to position [984, 0]
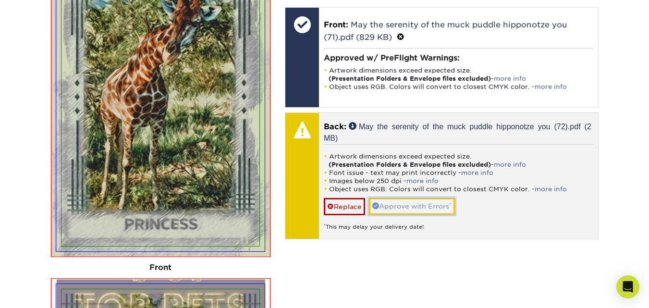
click at [418, 202] on link "Approve with Errors *" at bounding box center [412, 206] width 86 height 16
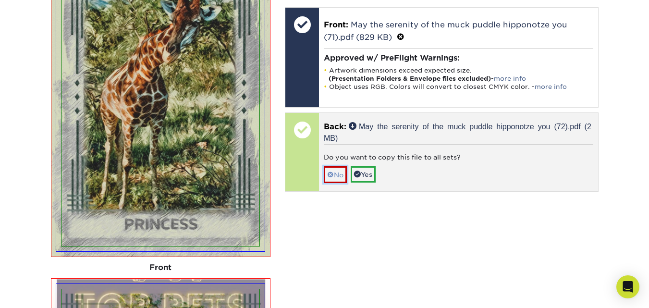
click at [337, 179] on link "No" at bounding box center [335, 174] width 23 height 17
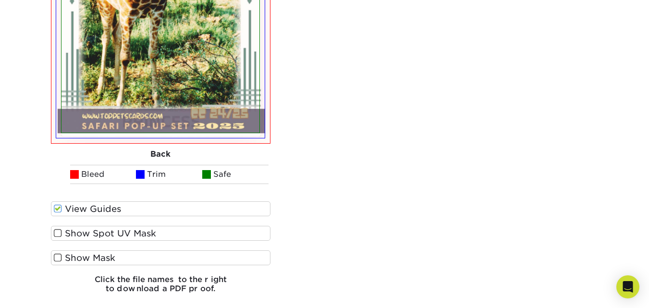
scroll to position [1446, 0]
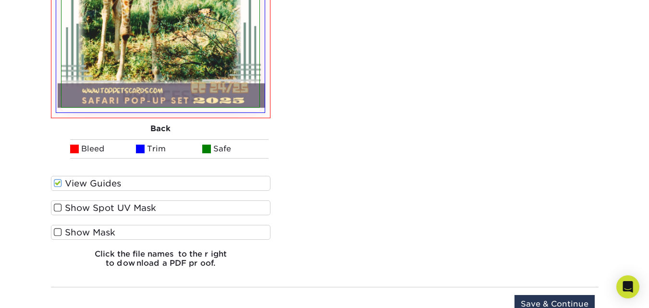
click at [60, 183] on span at bounding box center [58, 183] width 8 height 9
click at [0, 0] on input "View Guides" at bounding box center [0, 0] width 0 height 0
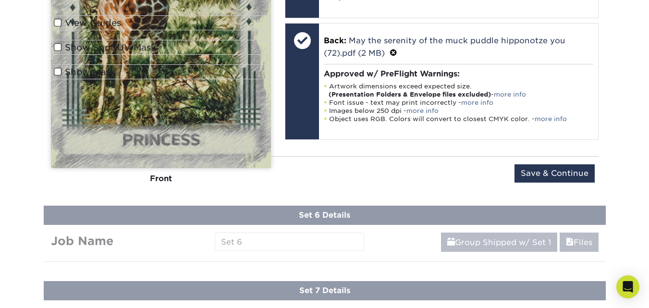
scroll to position [1011, 0]
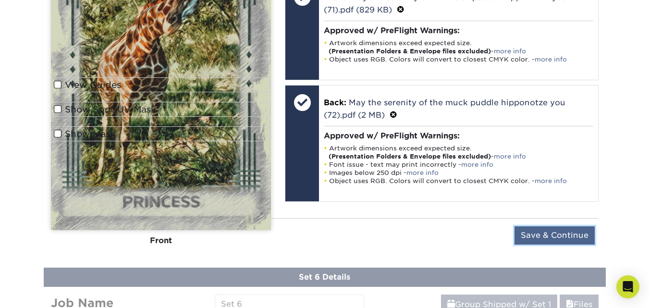
click at [552, 230] on input "Save & Continue" at bounding box center [554, 235] width 80 height 18
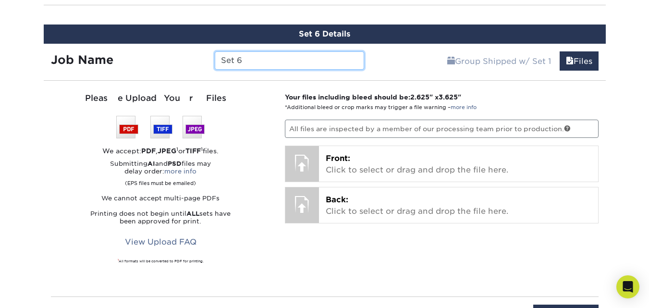
scroll to position [931, 0]
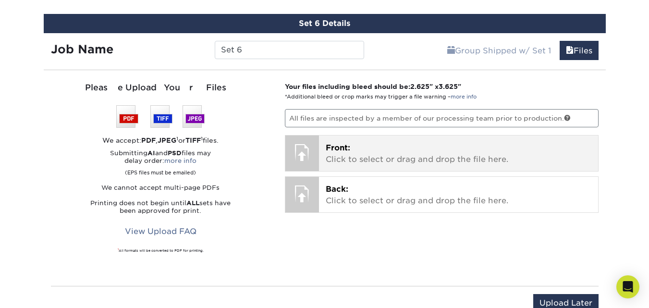
click at [398, 144] on p "Front: Click to select or drag and drop the file here." at bounding box center [457, 153] width 265 height 23
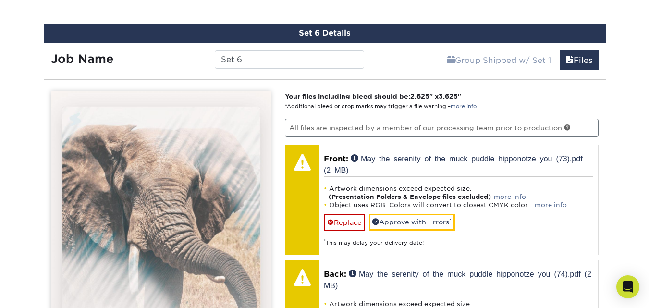
scroll to position [919, 0]
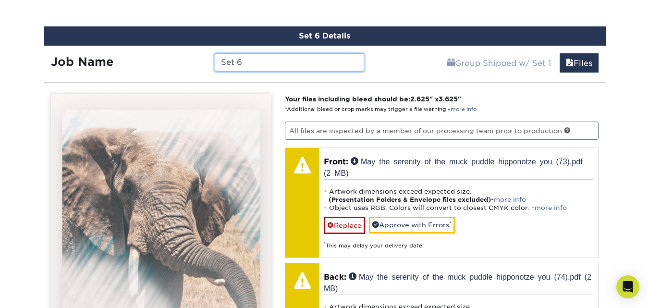
click at [276, 65] on input "Set 6" at bounding box center [289, 62] width 149 height 18
type input "S"
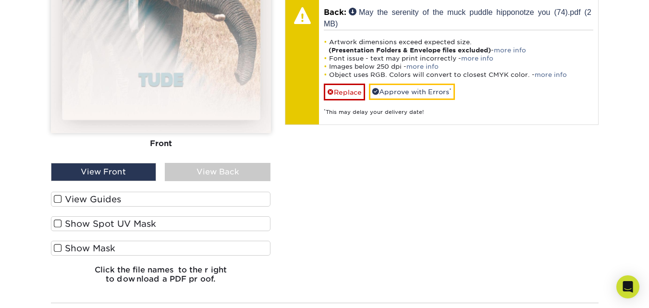
scroll to position [1268, 0]
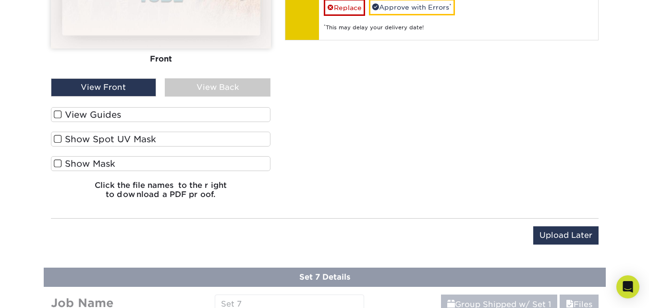
type input "Tude"
click at [57, 113] on span at bounding box center [58, 114] width 8 height 9
click at [0, 0] on input "View Guides" at bounding box center [0, 0] width 0 height 0
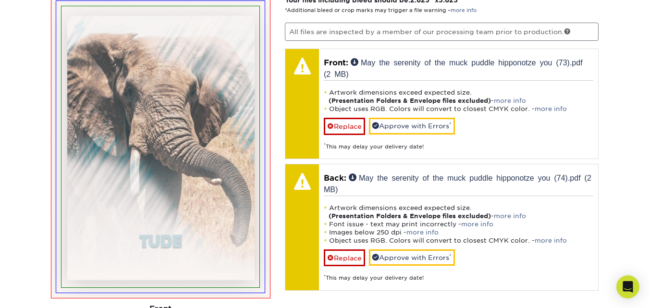
scroll to position [1029, 0]
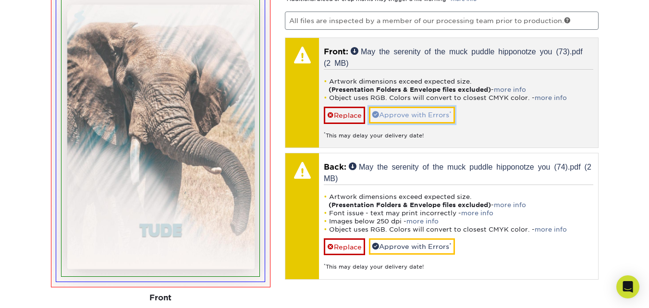
click at [436, 115] on link "Approve with Errors *" at bounding box center [412, 115] width 86 height 16
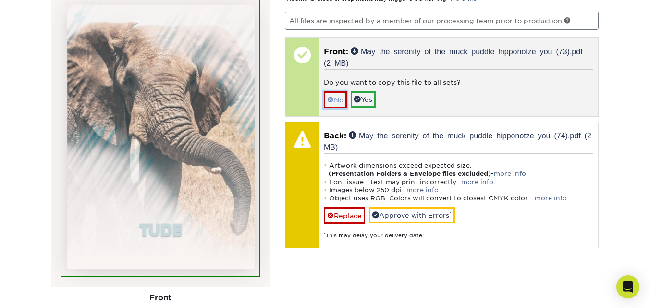
click at [337, 100] on link "No" at bounding box center [335, 99] width 23 height 17
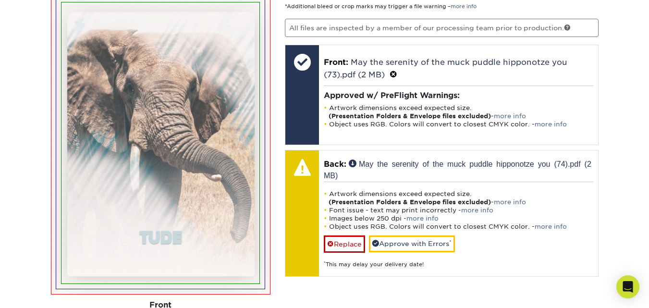
scroll to position [1014, 0]
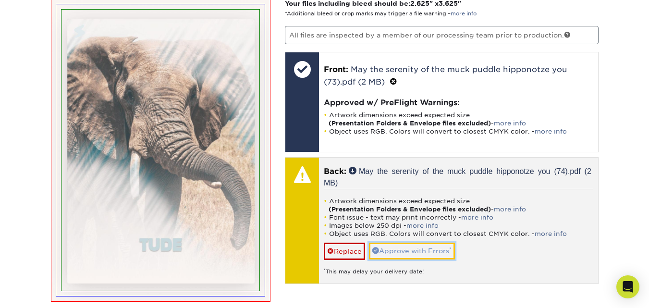
click at [433, 247] on link "Approve with Errors *" at bounding box center [412, 250] width 86 height 16
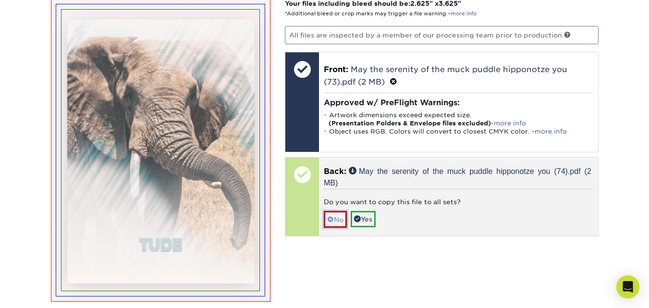
click at [338, 216] on link "No" at bounding box center [335, 219] width 23 height 17
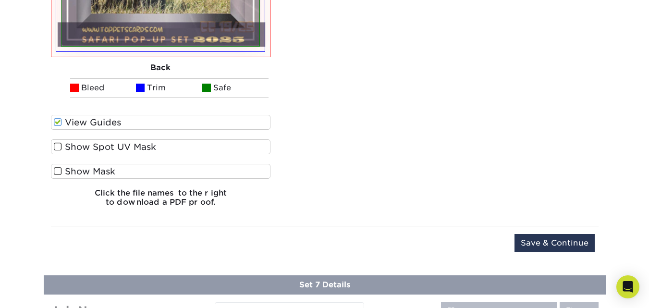
scroll to position [1609, 0]
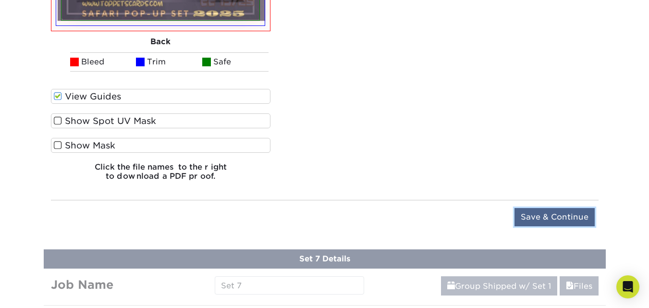
click at [577, 216] on input "Save & Continue" at bounding box center [554, 217] width 80 height 18
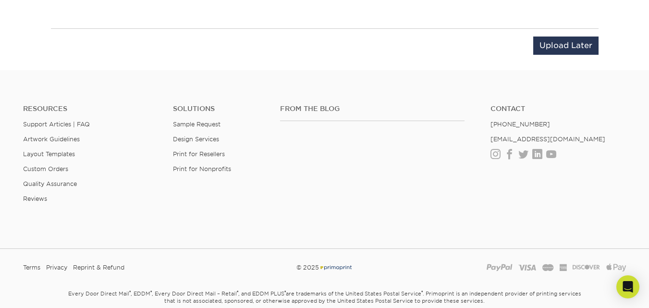
scroll to position [1045, 0]
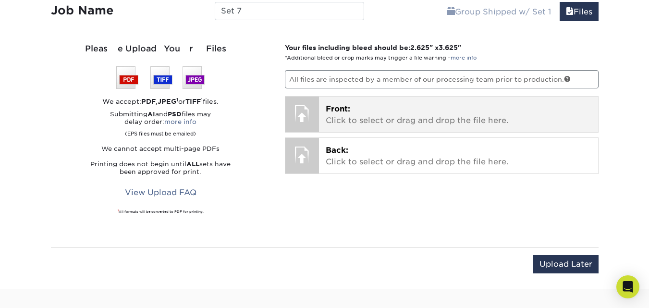
click at [430, 108] on p "Front: Click to select or drag and drop the file here." at bounding box center [457, 114] width 265 height 23
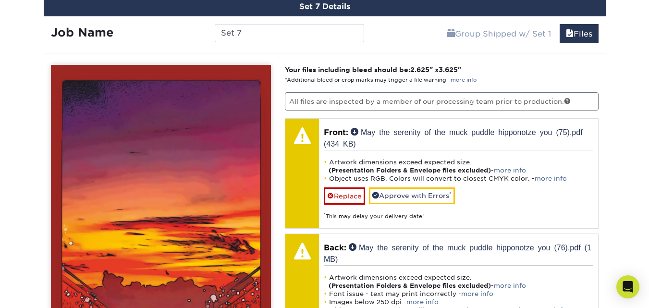
scroll to position [998, 0]
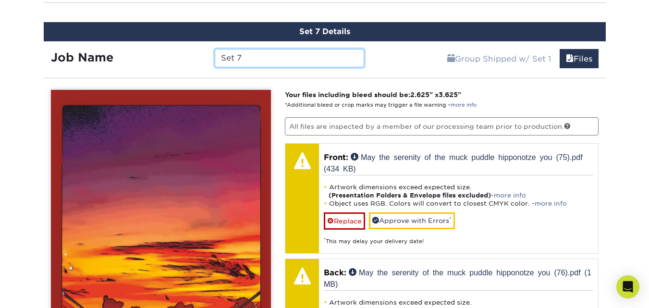
click at [293, 57] on input "Set 7" at bounding box center [289, 58] width 149 height 18
type input "S"
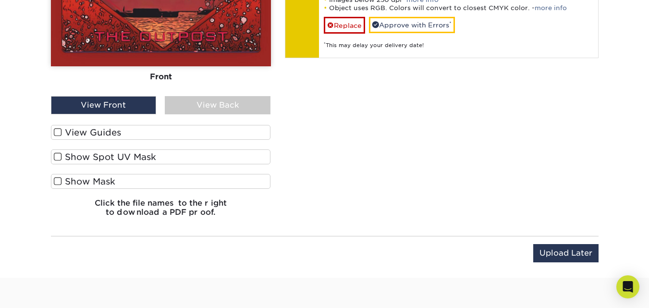
scroll to position [1388, 0]
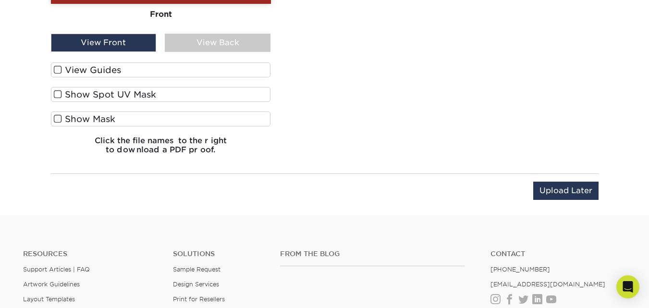
type input "Outpost"
click at [56, 70] on span at bounding box center [58, 69] width 8 height 9
click at [0, 0] on input "View Guides" at bounding box center [0, 0] width 0 height 0
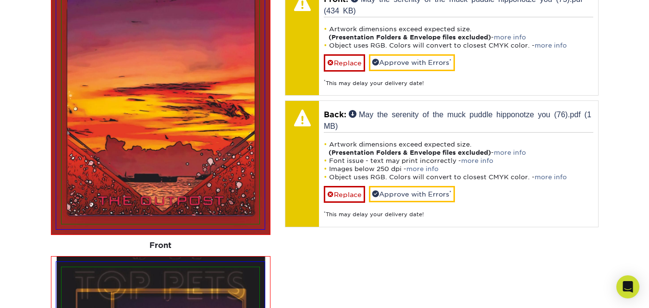
scroll to position [1131, 0]
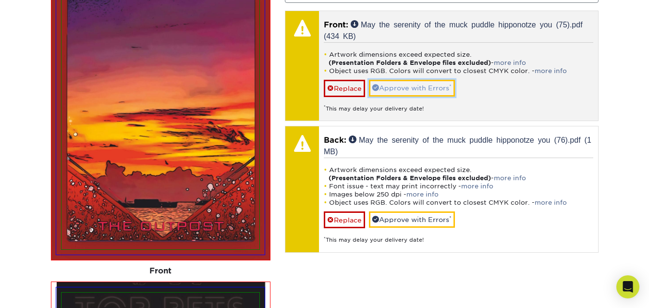
click at [421, 90] on link "Approve with Errors *" at bounding box center [412, 88] width 86 height 16
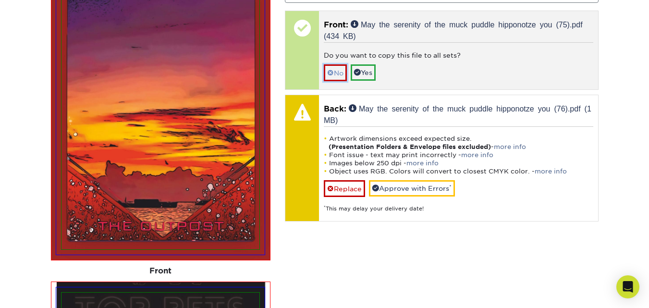
click at [341, 76] on link "No" at bounding box center [335, 72] width 23 height 17
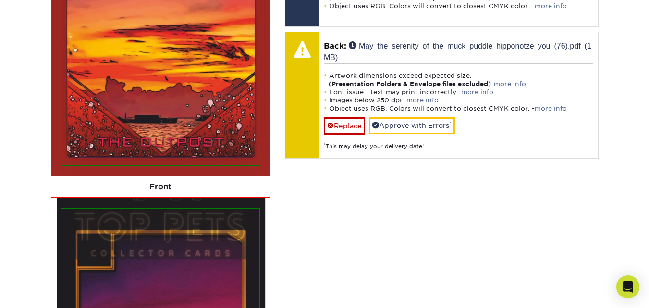
scroll to position [1229, 0]
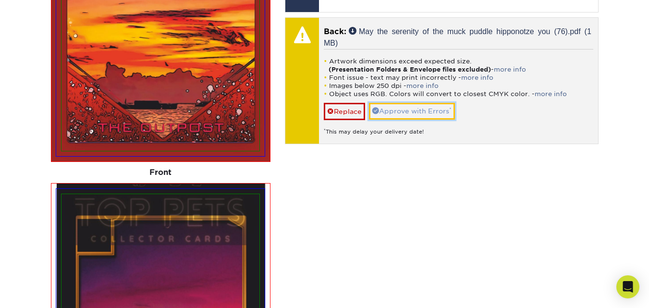
click at [421, 109] on link "Approve with Errors *" at bounding box center [412, 111] width 86 height 16
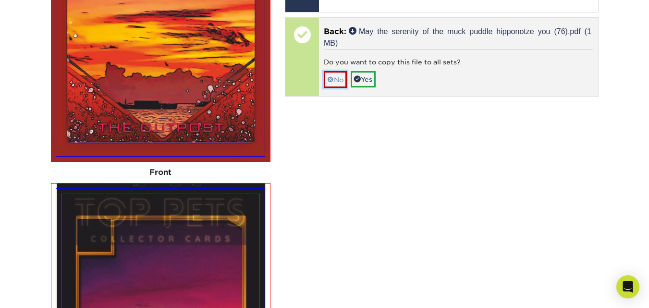
click at [332, 77] on span at bounding box center [330, 80] width 7 height 8
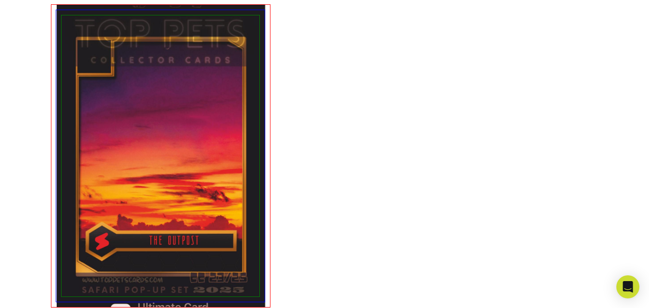
scroll to position [1659, 0]
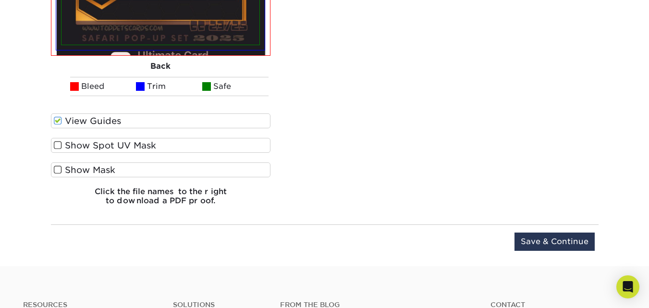
click at [58, 121] on span at bounding box center [58, 120] width 8 height 9
click at [0, 0] on input "View Guides" at bounding box center [0, 0] width 0 height 0
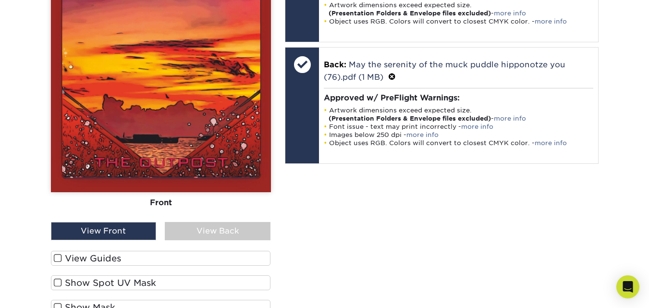
scroll to position [1206, 0]
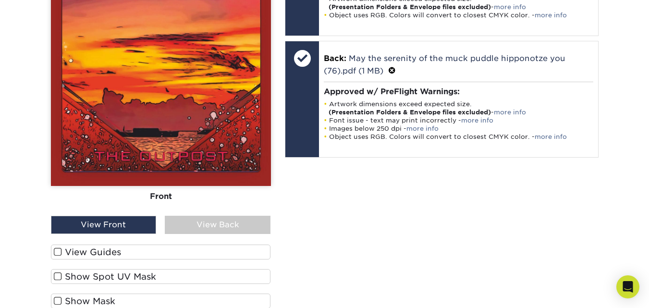
click at [240, 228] on div "View Back" at bounding box center [218, 225] width 106 height 18
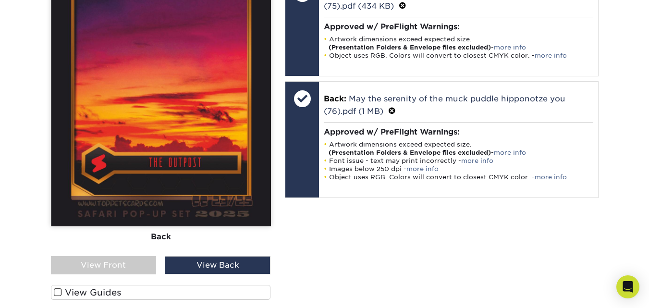
scroll to position [1190, 0]
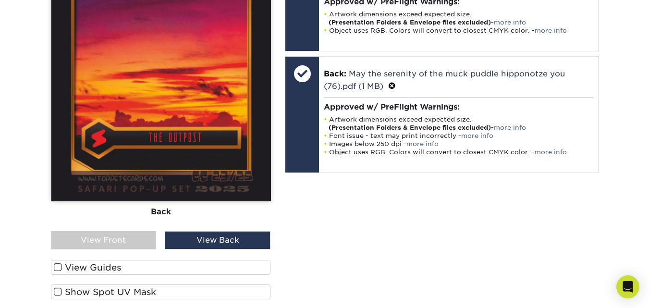
click at [59, 268] on span at bounding box center [58, 267] width 8 height 9
click at [0, 0] on input "View Guides" at bounding box center [0, 0] width 0 height 0
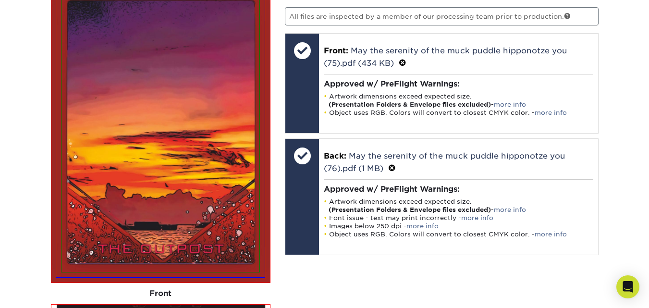
scroll to position [1130, 0]
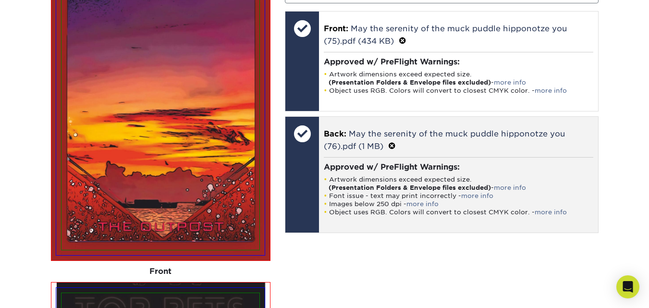
click at [392, 146] on span at bounding box center [392, 146] width 8 height 9
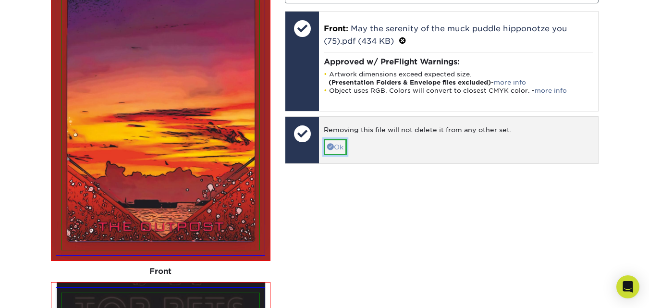
click at [342, 149] on link "Ok" at bounding box center [335, 147] width 23 height 16
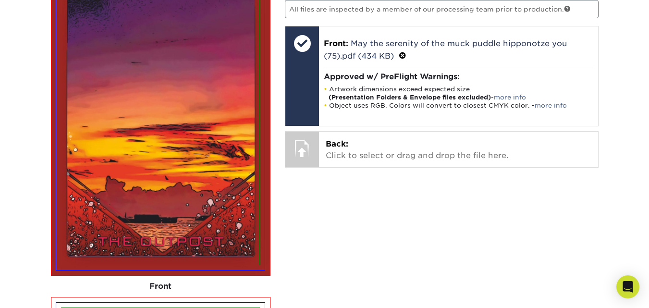
scroll to position [1101, 0]
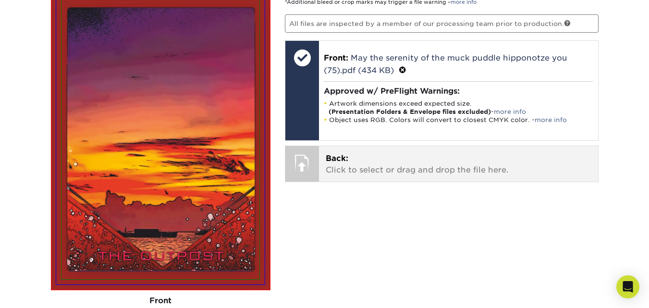
click at [398, 156] on p "Back: Click to select or drag and drop the file here." at bounding box center [457, 164] width 265 height 23
click at [387, 159] on p "Back: Click to select or drag and drop the file here." at bounding box center [457, 164] width 265 height 23
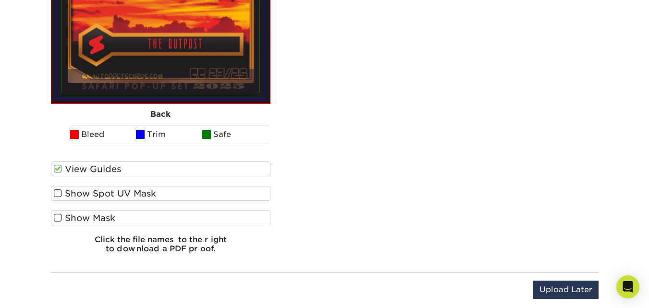
scroll to position [1619, 0]
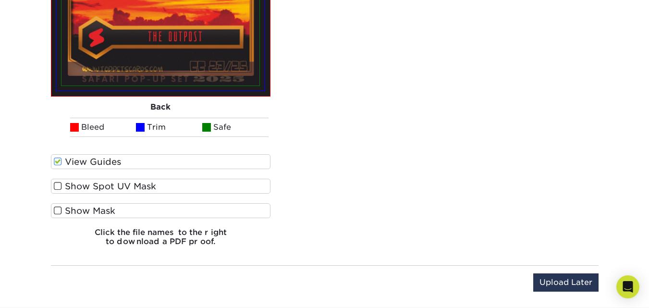
click at [58, 164] on span at bounding box center [58, 161] width 8 height 9
click at [0, 0] on input "View Guides" at bounding box center [0, 0] width 0 height 0
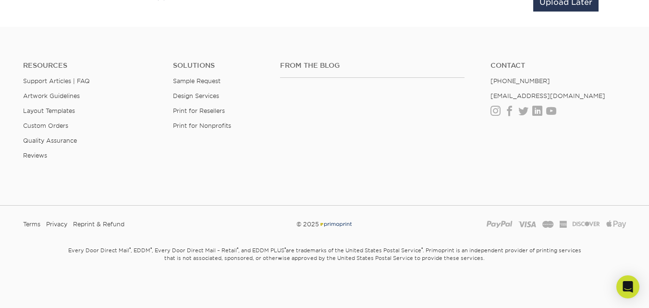
scroll to position [1085, 0]
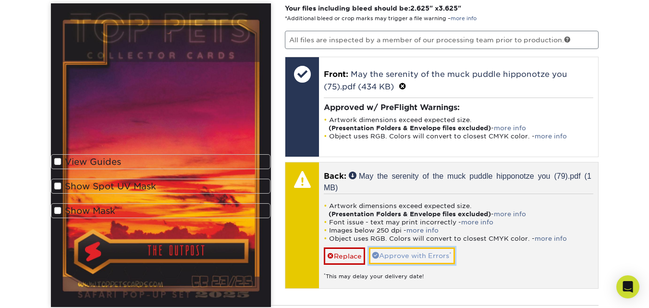
click at [409, 256] on link "Approve with Errors *" at bounding box center [412, 255] width 86 height 16
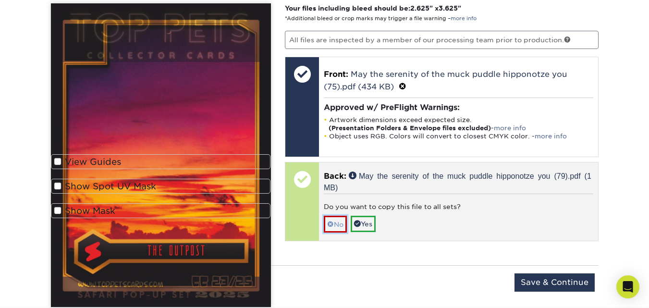
click at [333, 222] on span at bounding box center [330, 224] width 7 height 8
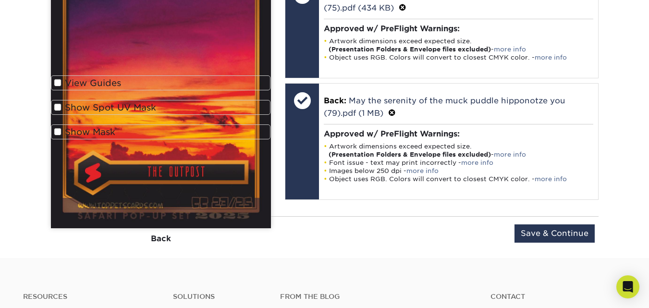
scroll to position [1166, 0]
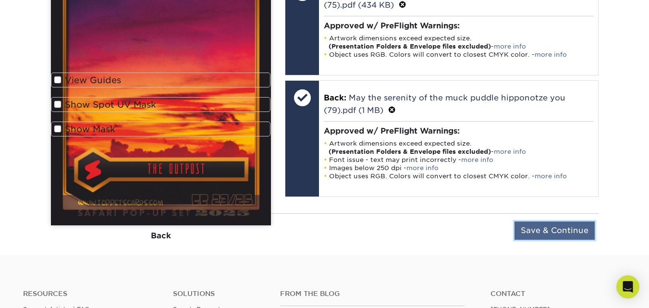
click at [549, 228] on input "Save & Continue" at bounding box center [554, 230] width 80 height 18
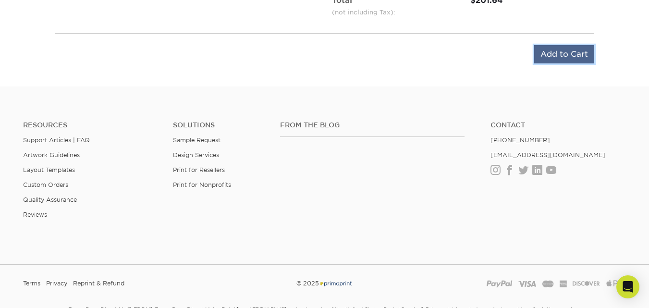
click at [566, 51] on input "Add to Cart" at bounding box center [564, 54] width 60 height 18
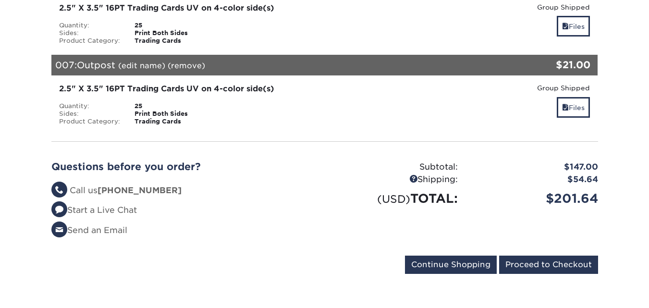
scroll to position [690, 0]
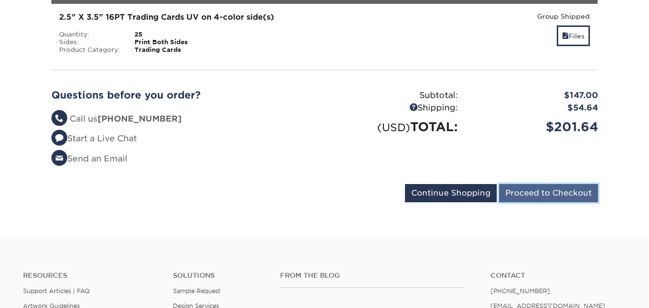
click at [532, 199] on input "Proceed to Checkout" at bounding box center [548, 193] width 99 height 18
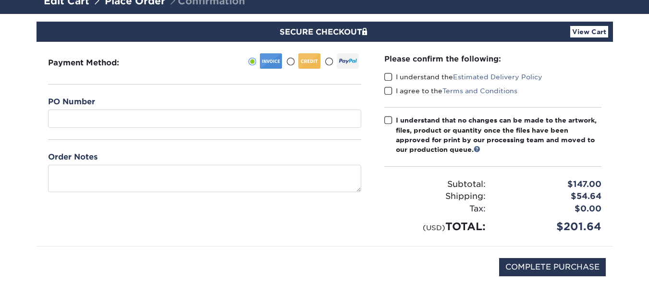
scroll to position [73, 0]
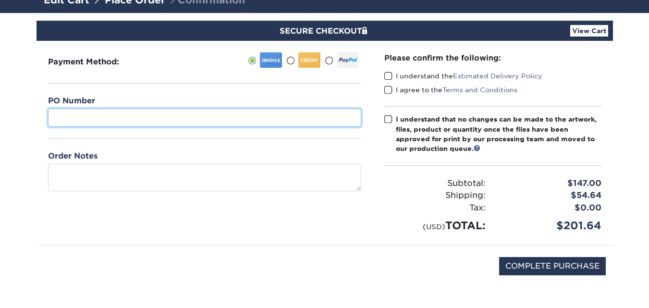
click at [95, 120] on input "text" at bounding box center [204, 117] width 313 height 18
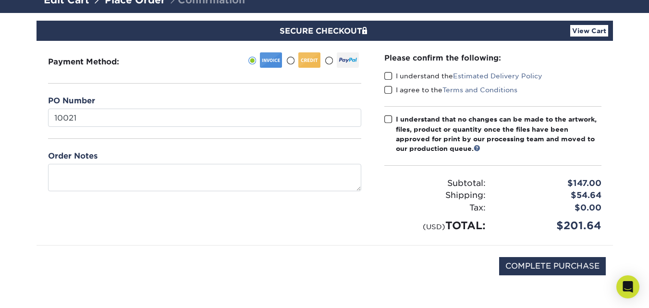
click at [389, 77] on span at bounding box center [388, 76] width 8 height 9
click at [0, 0] on input "I understand the Estimated Delivery Policy" at bounding box center [0, 0] width 0 height 0
click at [386, 88] on span at bounding box center [388, 89] width 8 height 9
click at [0, 0] on input "I agree to the Terms and Conditions" at bounding box center [0, 0] width 0 height 0
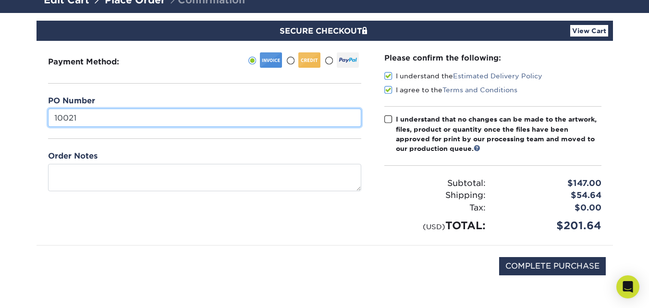
click at [83, 119] on input "10021" at bounding box center [204, 117] width 313 height 18
type input "10022"
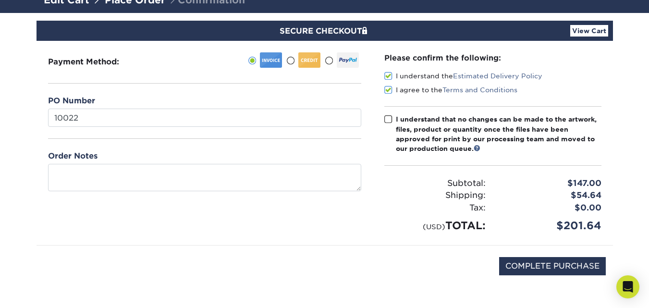
click at [388, 117] on span at bounding box center [388, 119] width 8 height 9
click at [0, 0] on input "I understand that no changes can be made to the artwork, files, product or quan…" at bounding box center [0, 0] width 0 height 0
click at [544, 263] on input "COMPLETE PURCHASE" at bounding box center [552, 266] width 107 height 18
type input "PROCESSING, PLEASE WAIT..."
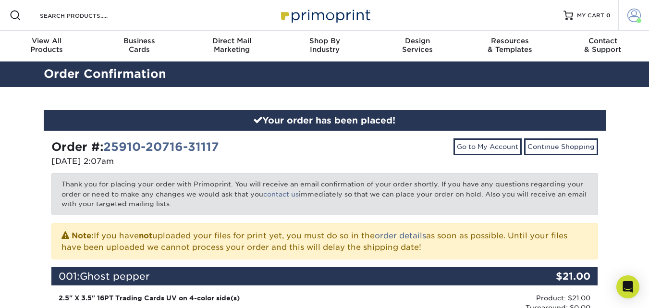
click at [634, 15] on span at bounding box center [633, 15] width 13 height 13
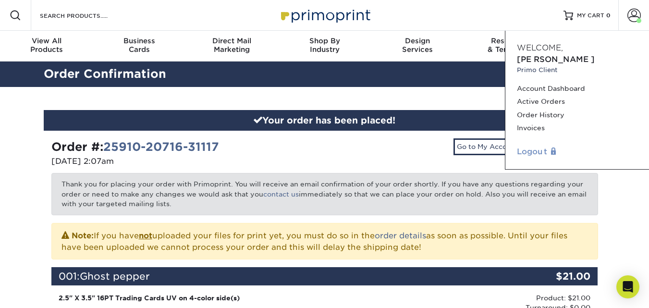
click at [534, 146] on link "Logout" at bounding box center [577, 152] width 120 height 12
